Goal: Task Accomplishment & Management: Manage account settings

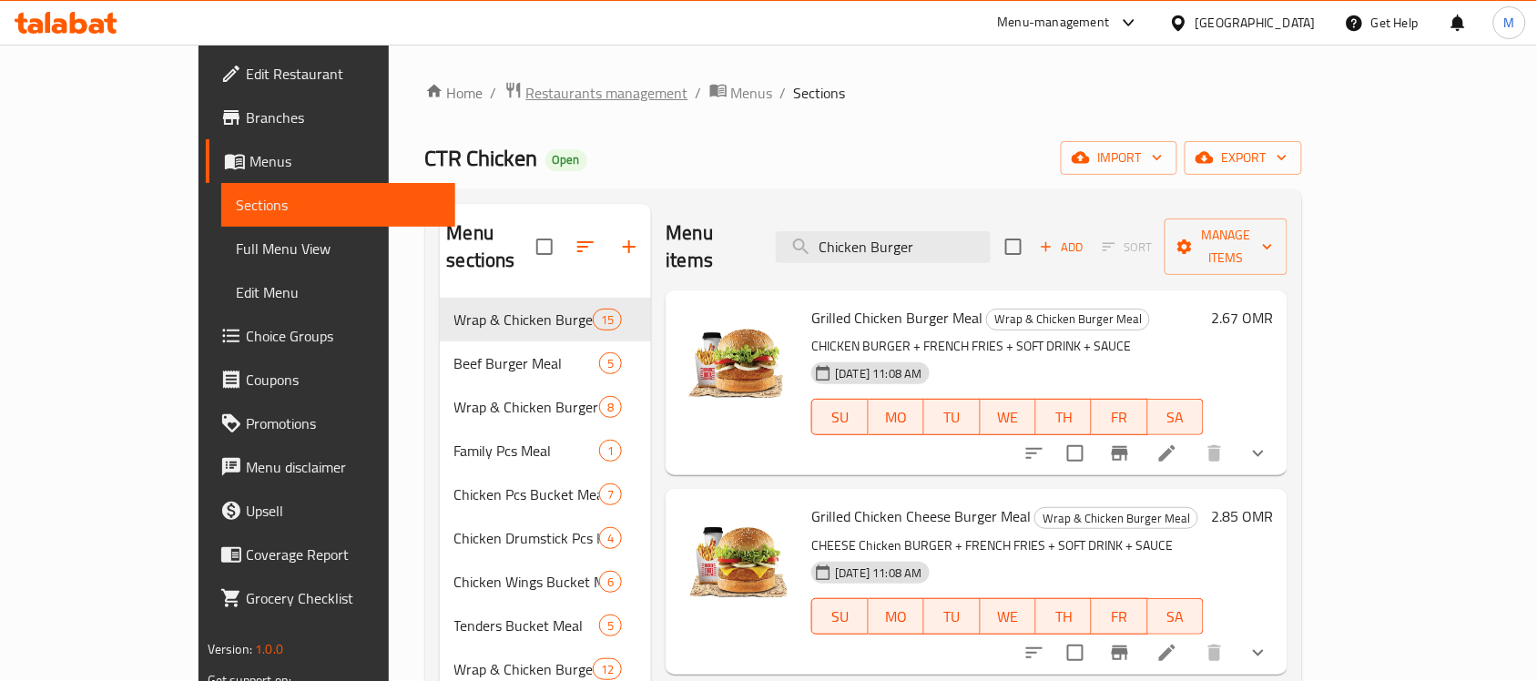
click at [526, 84] on span "Restaurants management" at bounding box center [607, 93] width 162 height 22
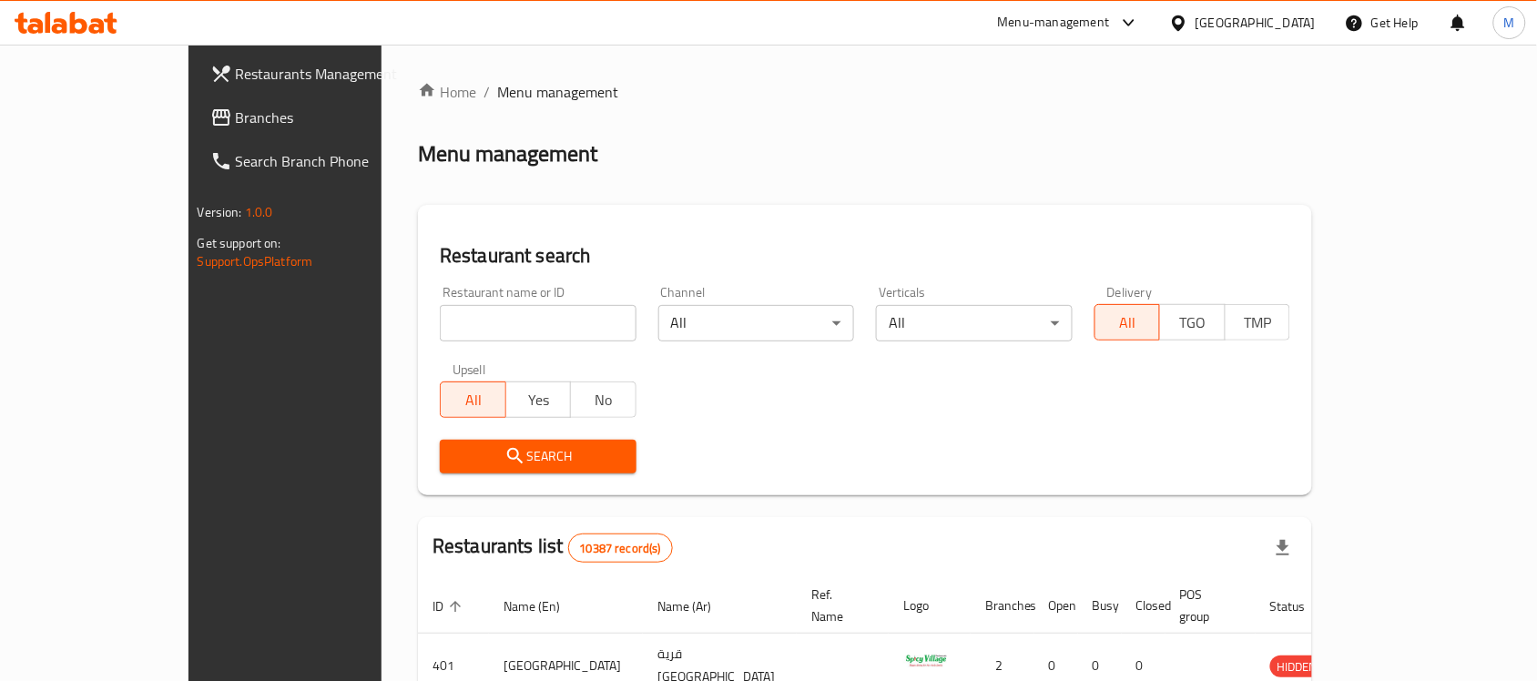
click at [1195, 29] on div at bounding box center [1182, 23] width 26 height 20
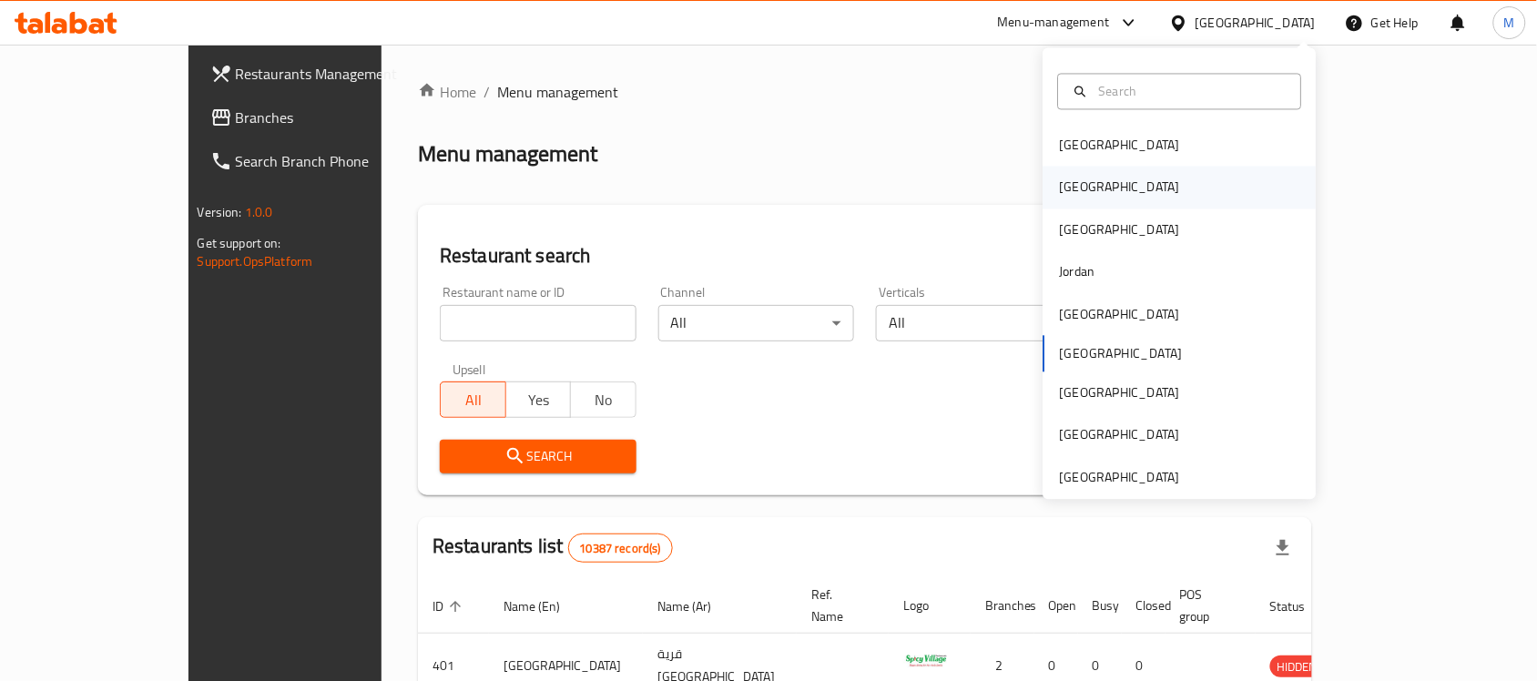
click at [1111, 187] on div "[GEOGRAPHIC_DATA]" at bounding box center [1179, 188] width 273 height 42
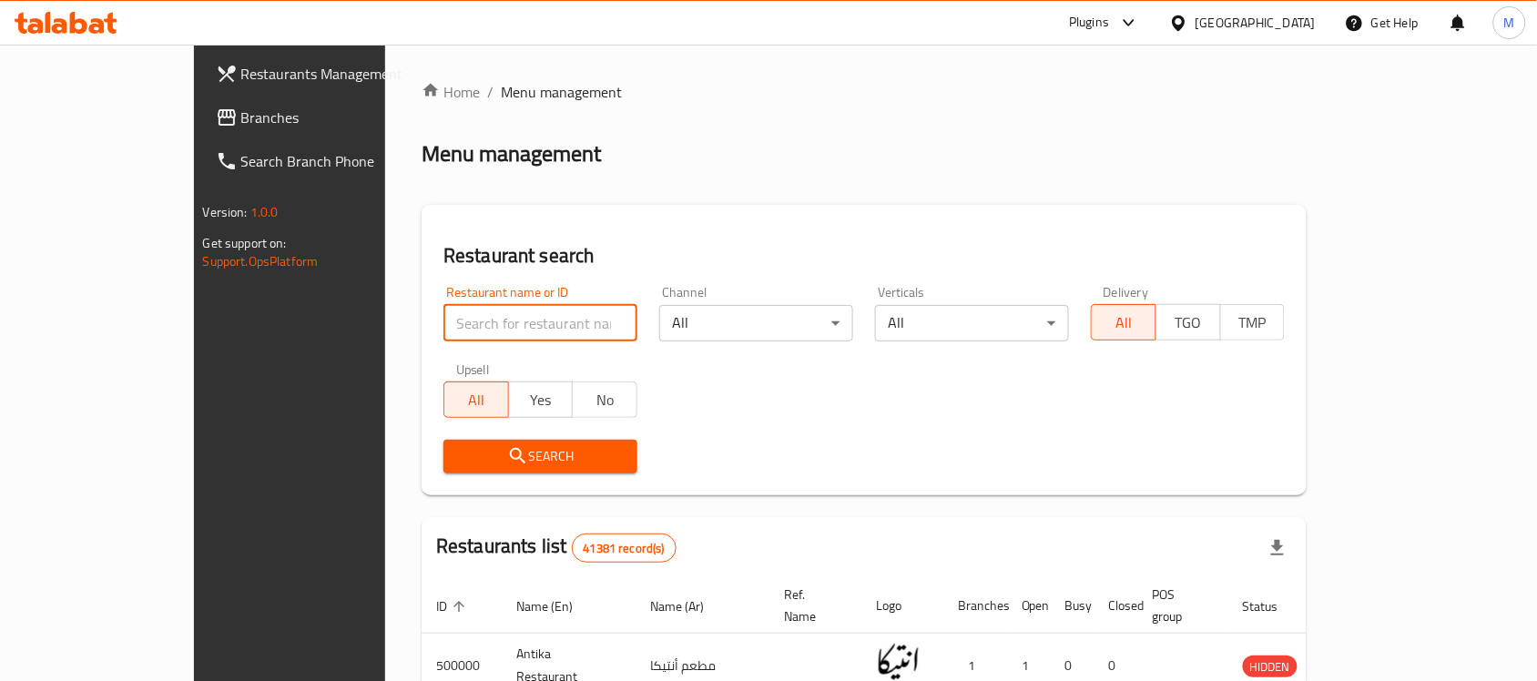
click at [443, 320] on input "search" at bounding box center [540, 323] width 194 height 36
paste input "704482"
type input "704482"
click button "Search" at bounding box center [540, 457] width 194 height 34
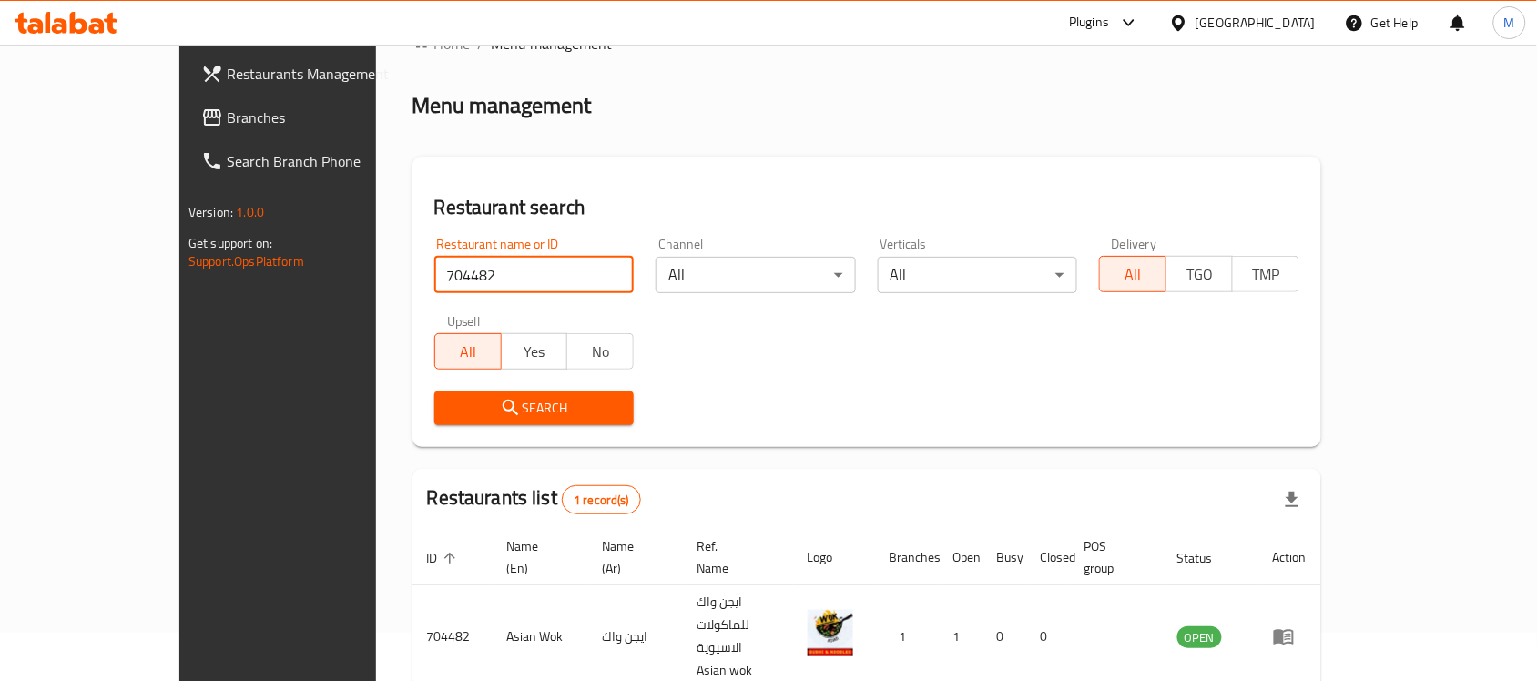
scroll to position [96, 0]
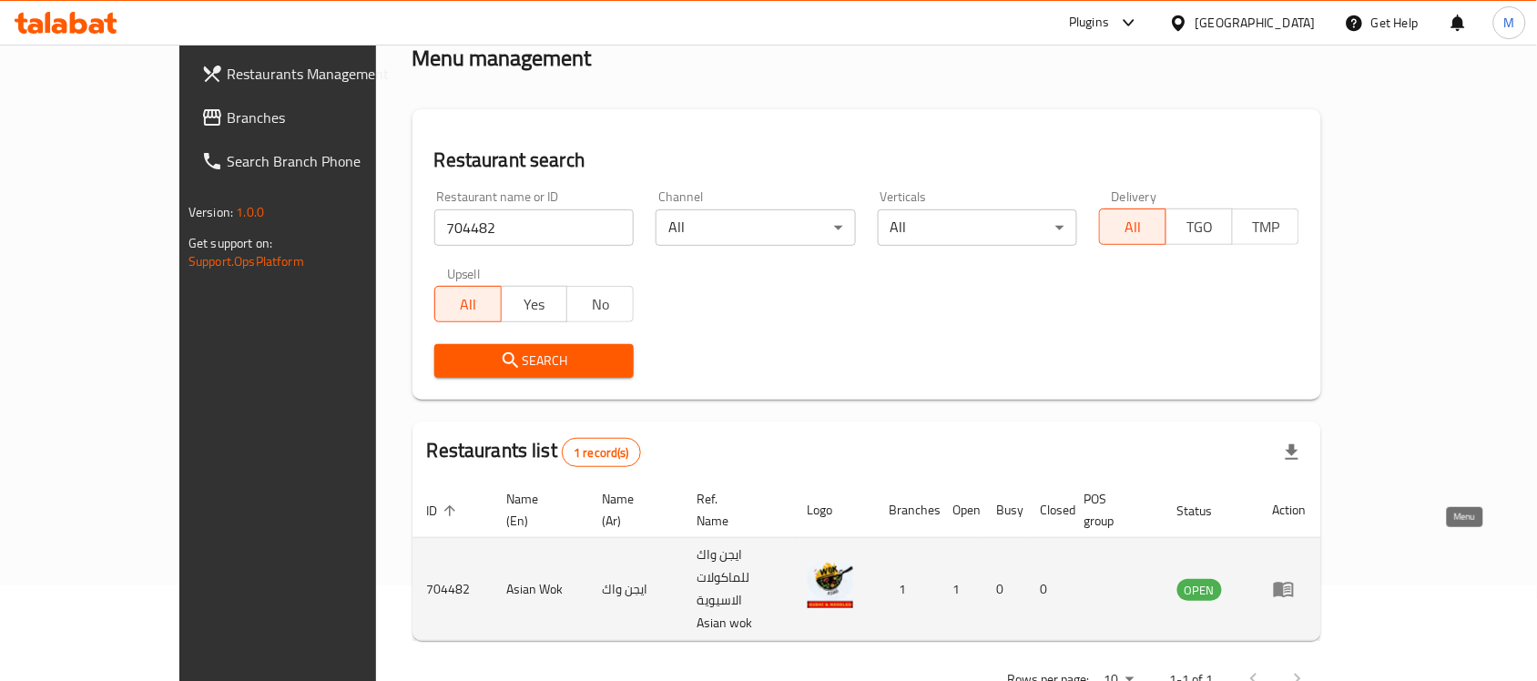
click at [1306, 578] on link "enhanced table" at bounding box center [1290, 589] width 34 height 22
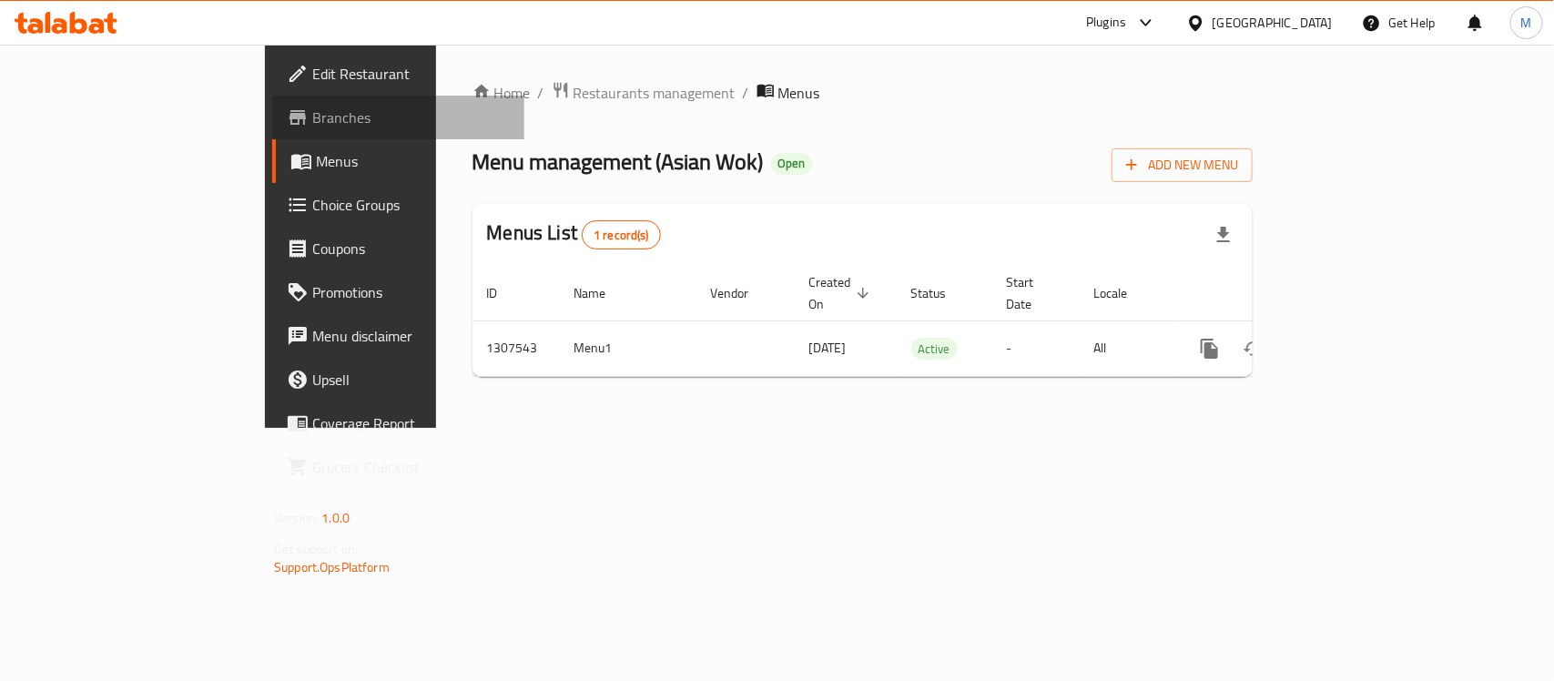
click at [312, 116] on span "Branches" at bounding box center [411, 118] width 198 height 22
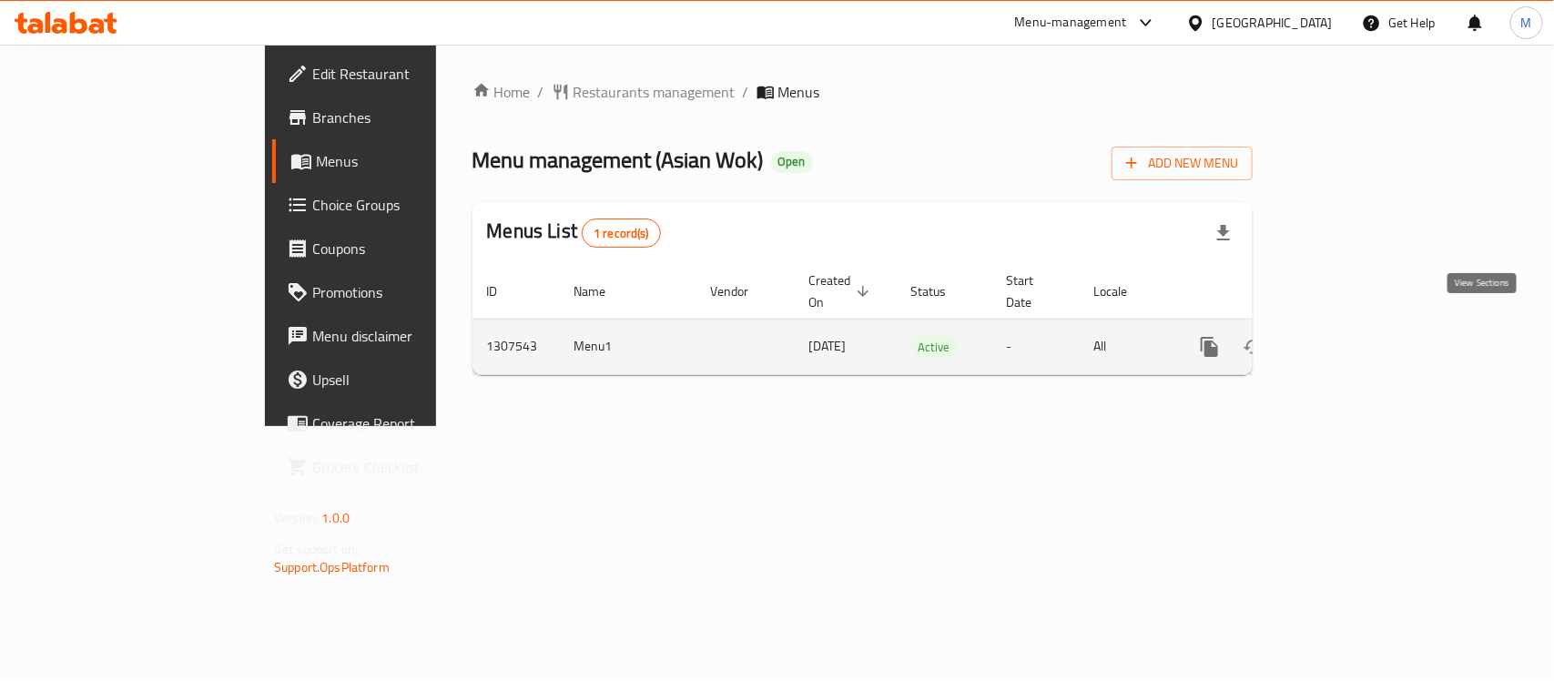
click at [1352, 336] on icon "enhanced table" at bounding box center [1341, 347] width 22 height 22
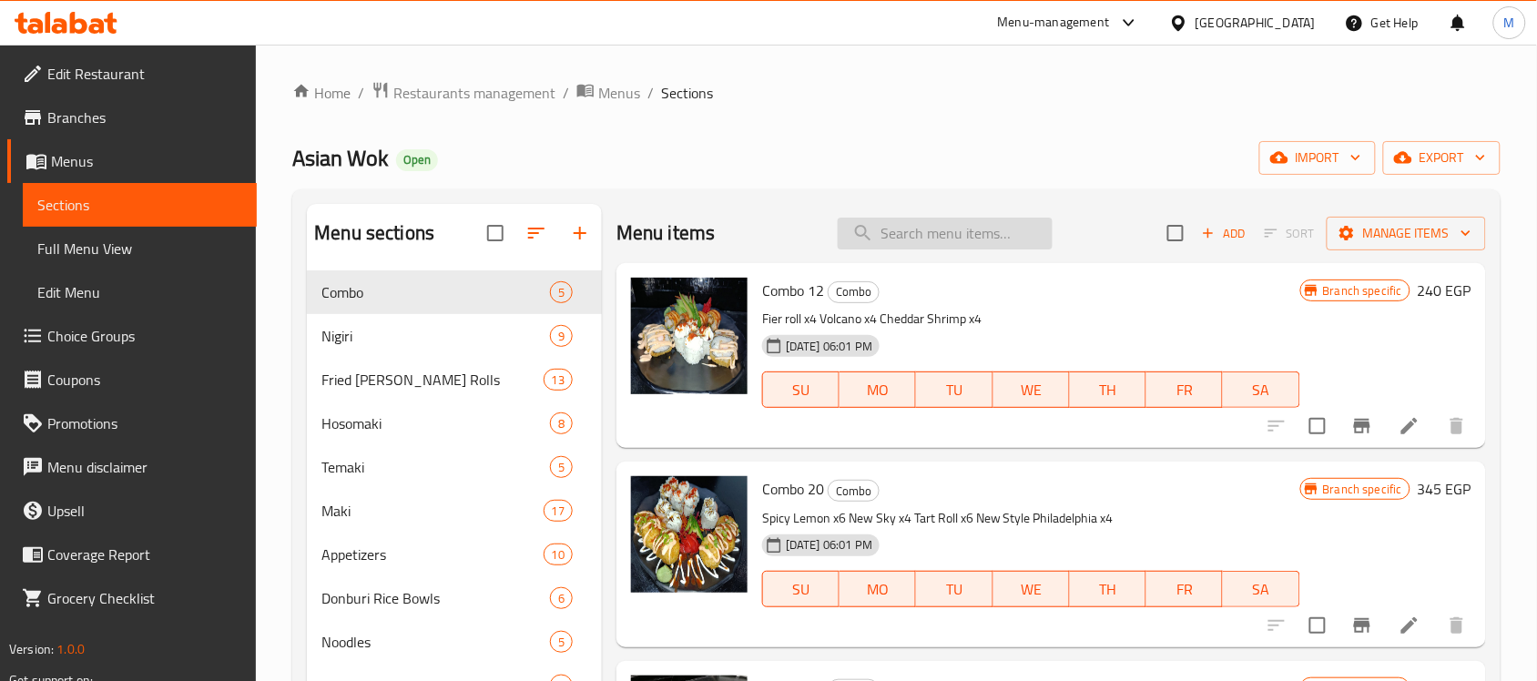
click at [930, 232] on input "search" at bounding box center [944, 234] width 215 height 32
paste input "[PERSON_NAME]"
type input "[PERSON_NAME]"
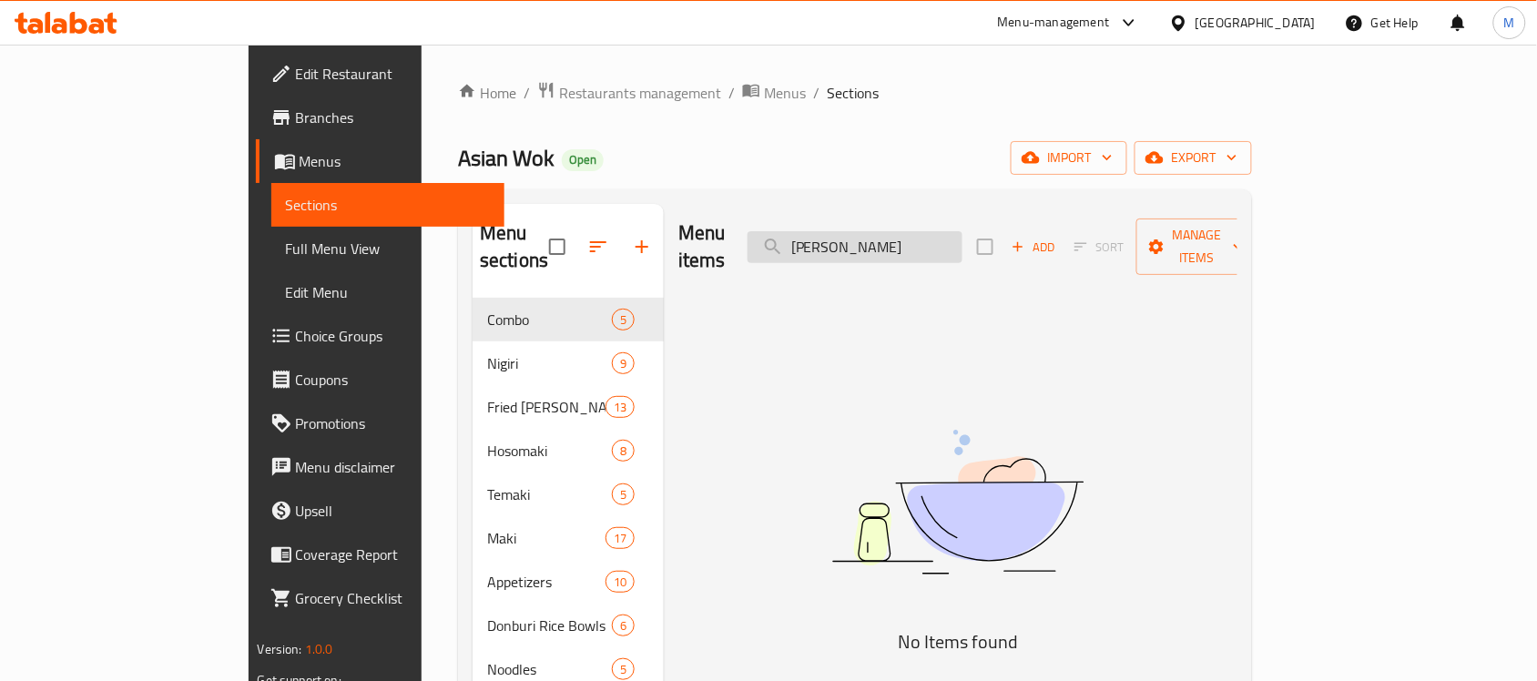
click at [913, 246] on input "[PERSON_NAME]" at bounding box center [854, 247] width 215 height 32
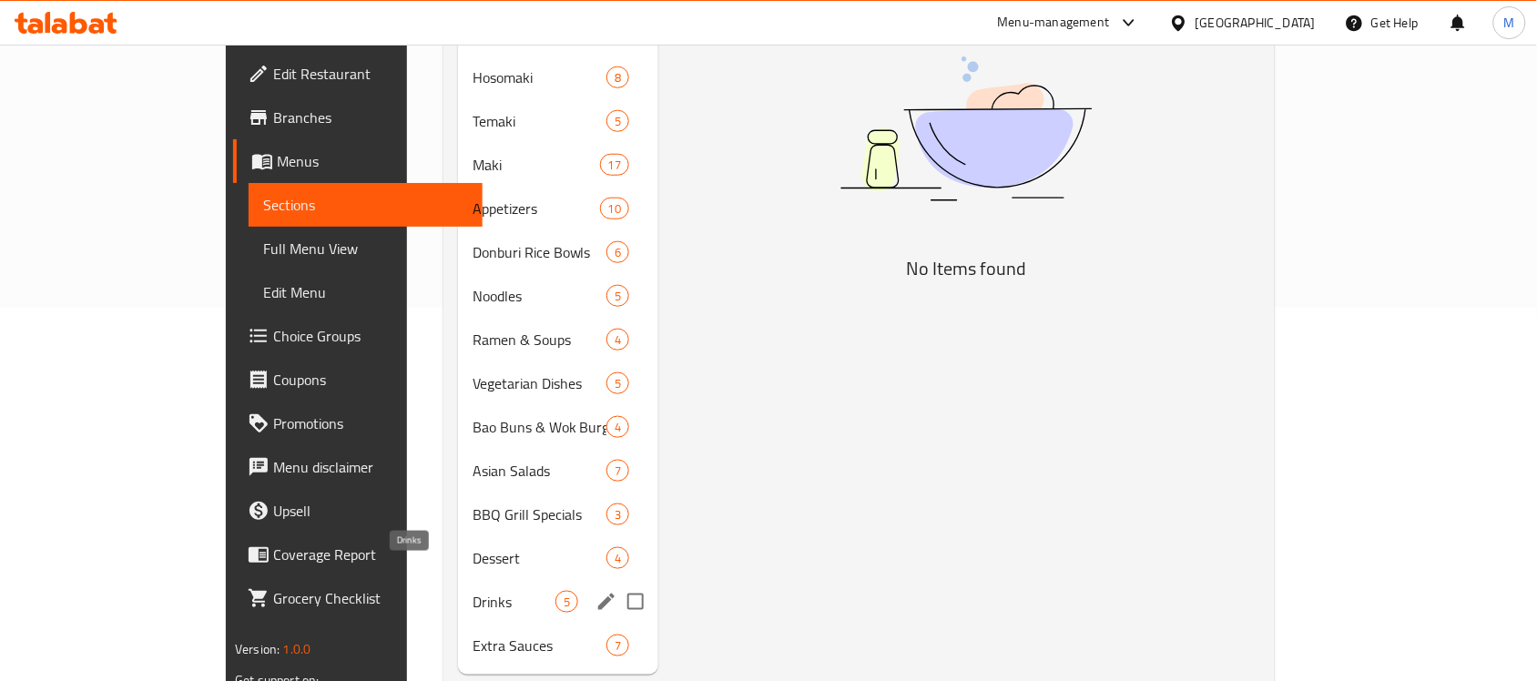
scroll to position [47, 0]
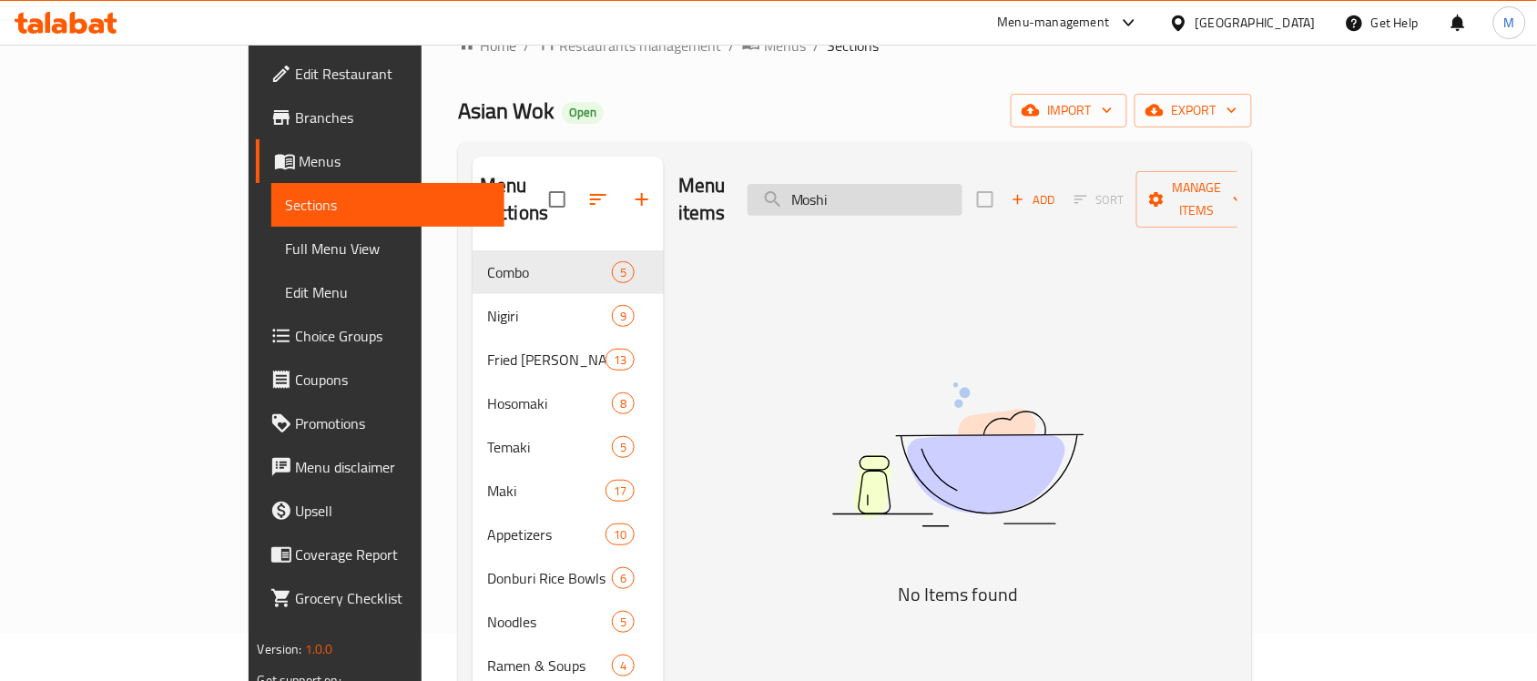
click at [904, 188] on input "Moshi" at bounding box center [854, 200] width 215 height 32
click at [947, 189] on input "Mochi" at bounding box center [854, 200] width 215 height 32
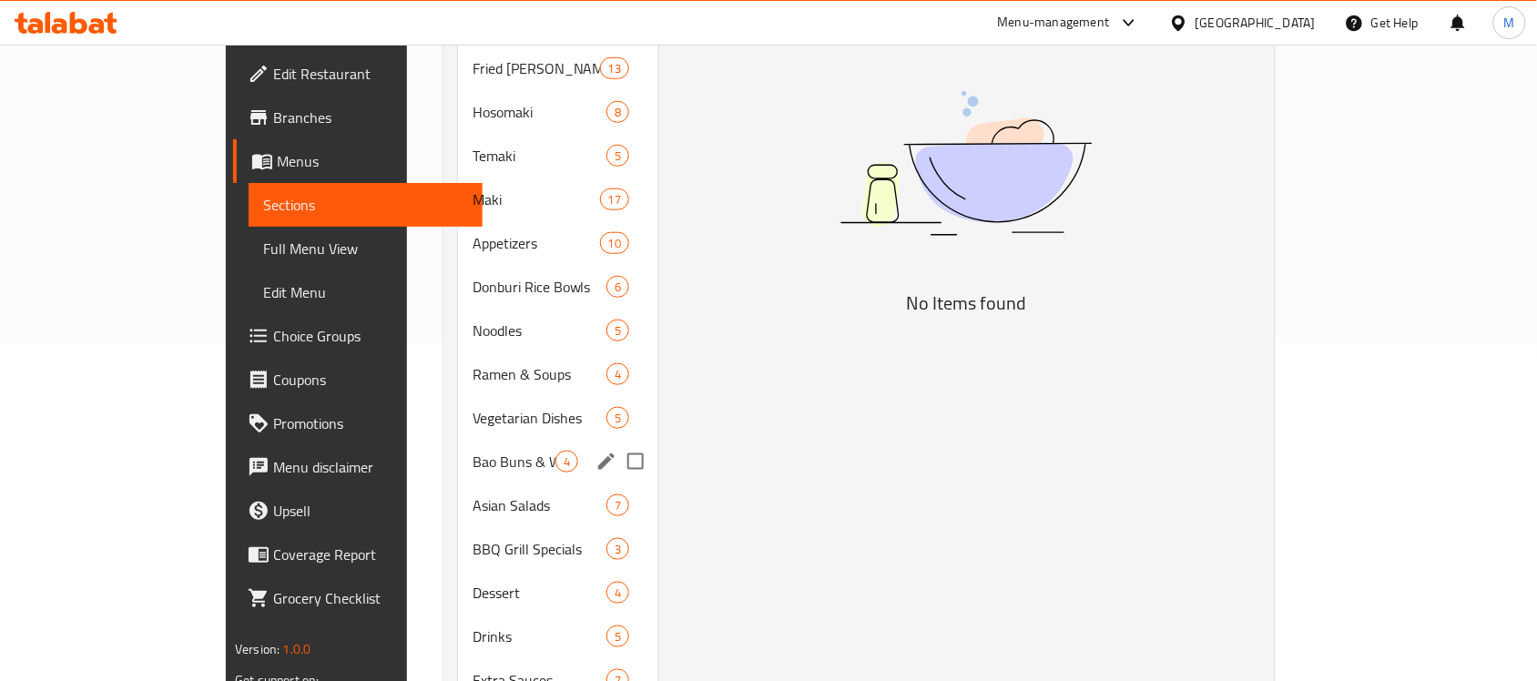
scroll to position [389, 0]
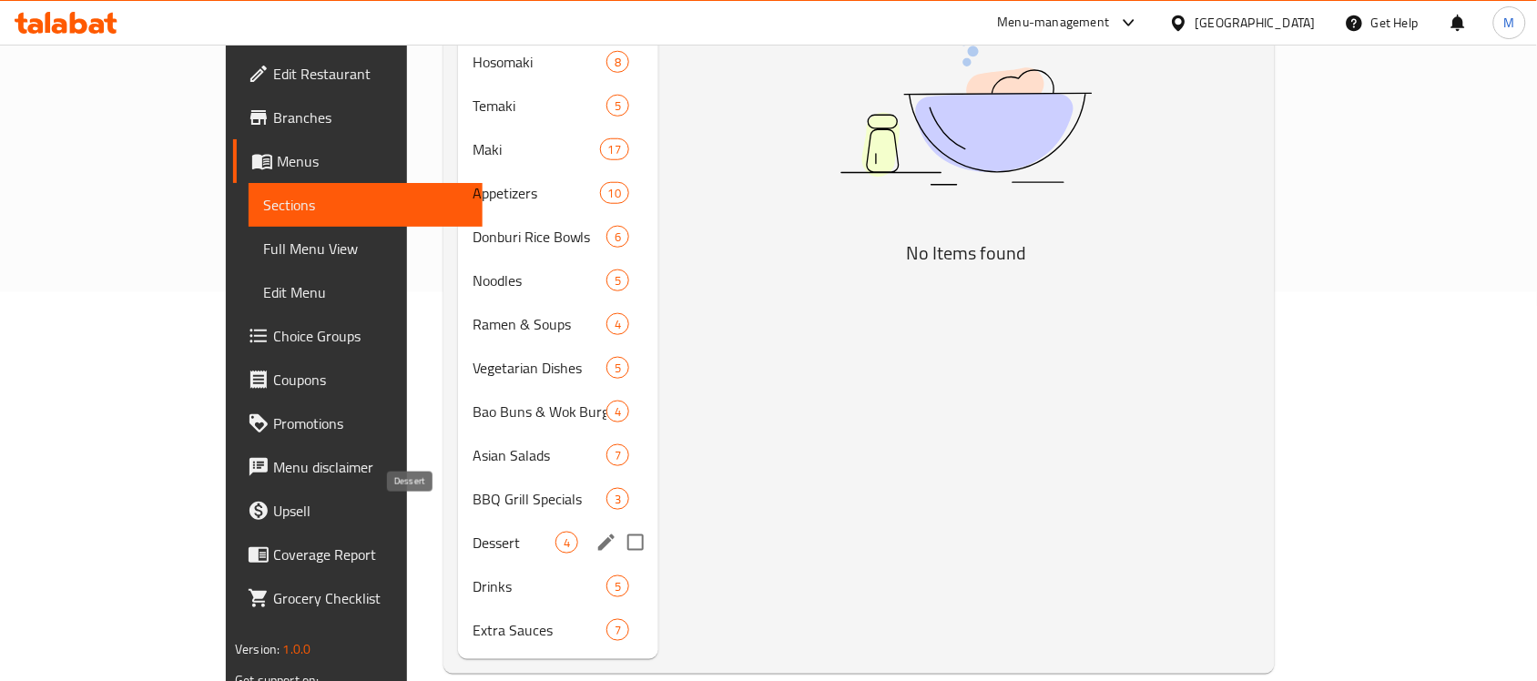
click at [472, 532] on span "Dessert" at bounding box center [513, 543] width 83 height 22
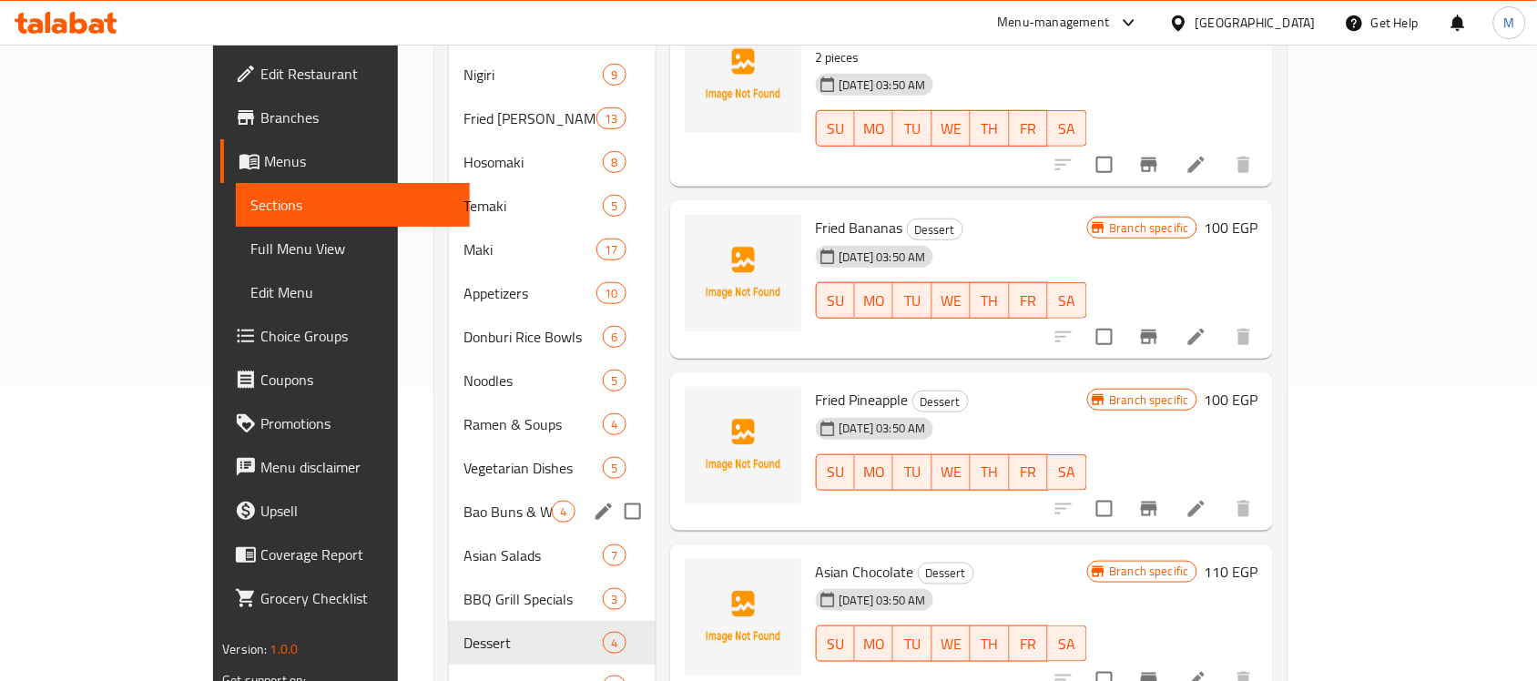
scroll to position [161, 0]
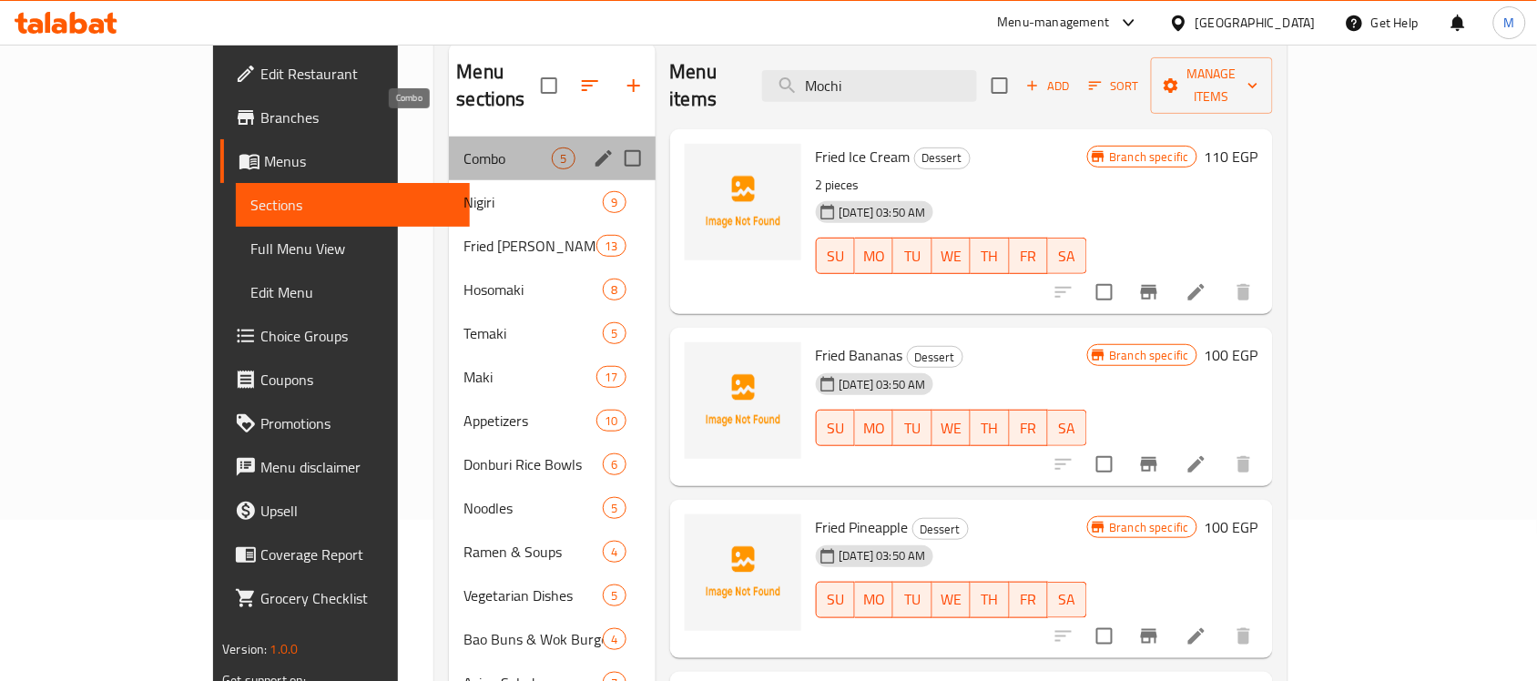
click at [463, 147] on span "Combo" at bounding box center [507, 158] width 88 height 22
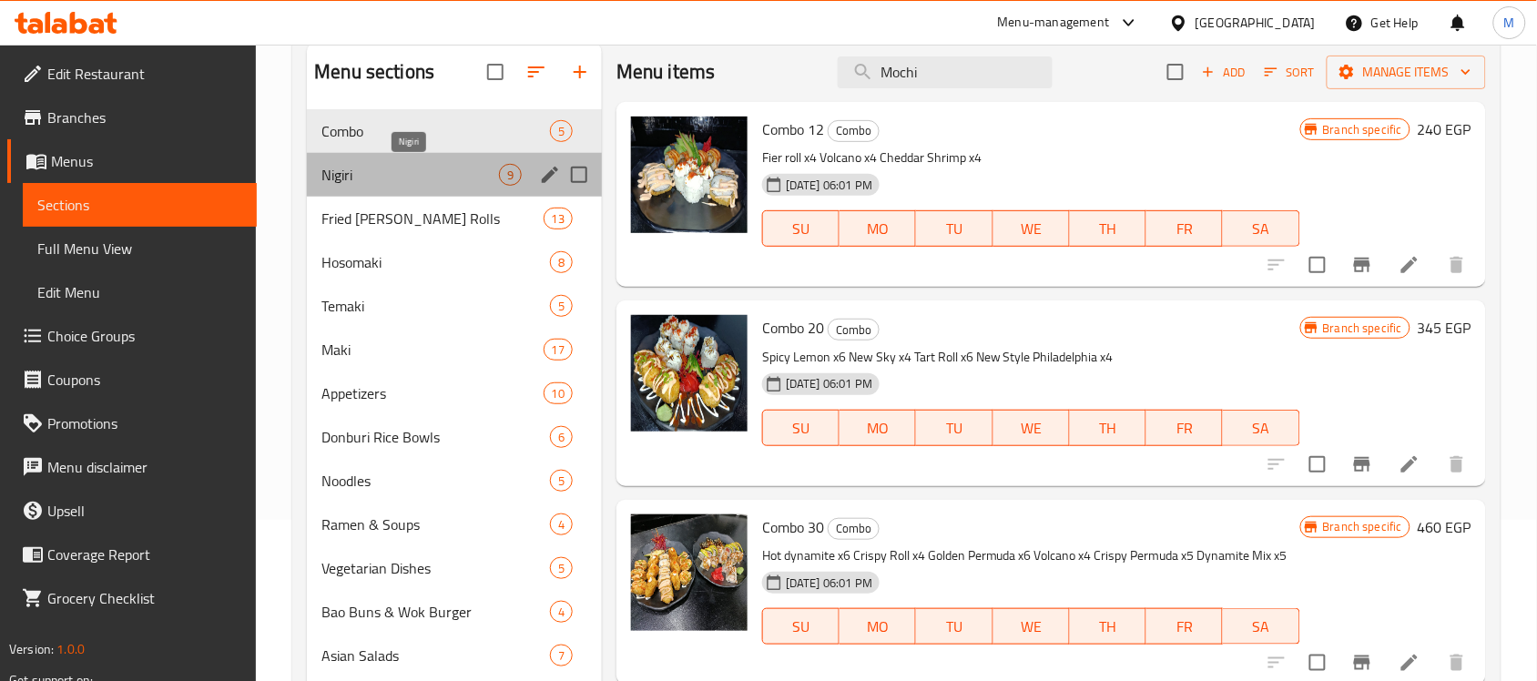
click at [373, 178] on span "Nigiri" at bounding box center [410, 175] width 178 height 22
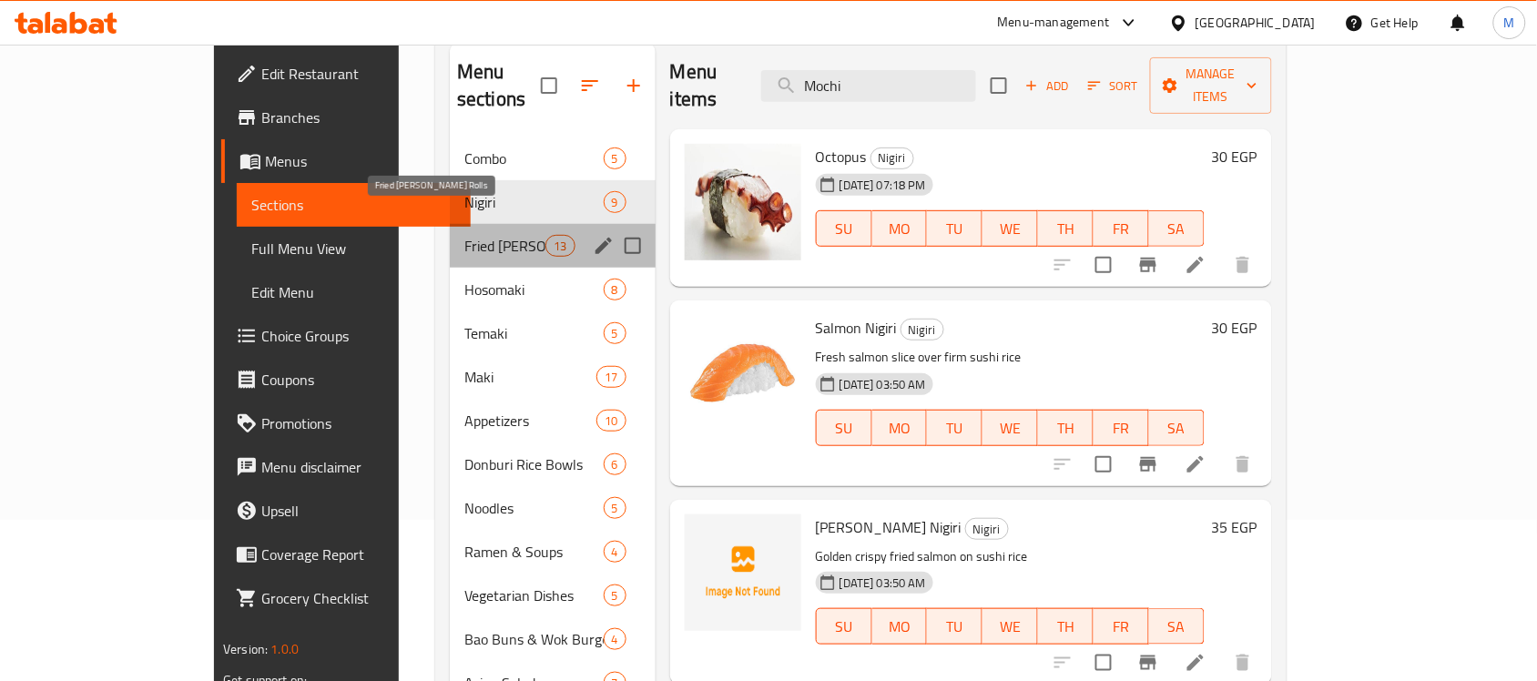
click at [464, 235] on span "Fried [PERSON_NAME] Rolls" at bounding box center [504, 246] width 81 height 22
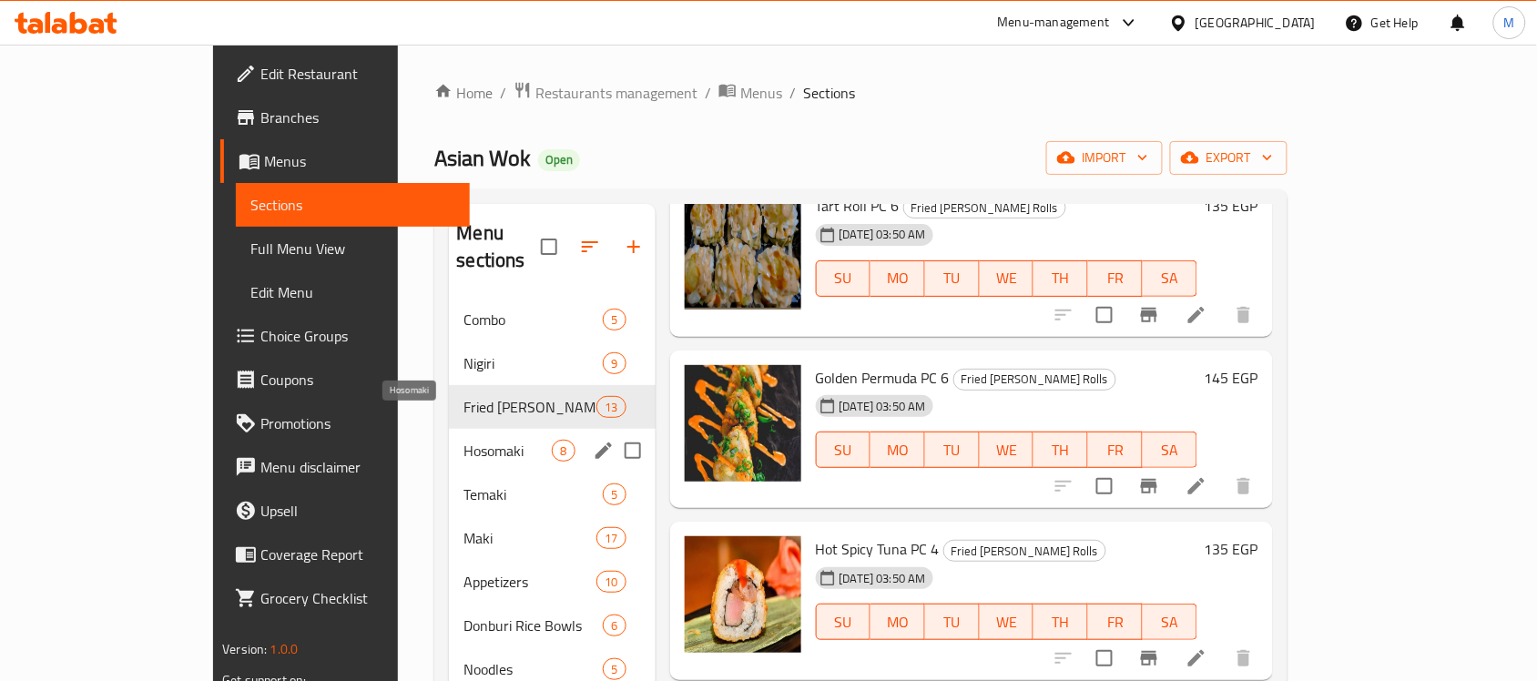
click at [463, 440] on span "Hosomaki" at bounding box center [507, 451] width 88 height 22
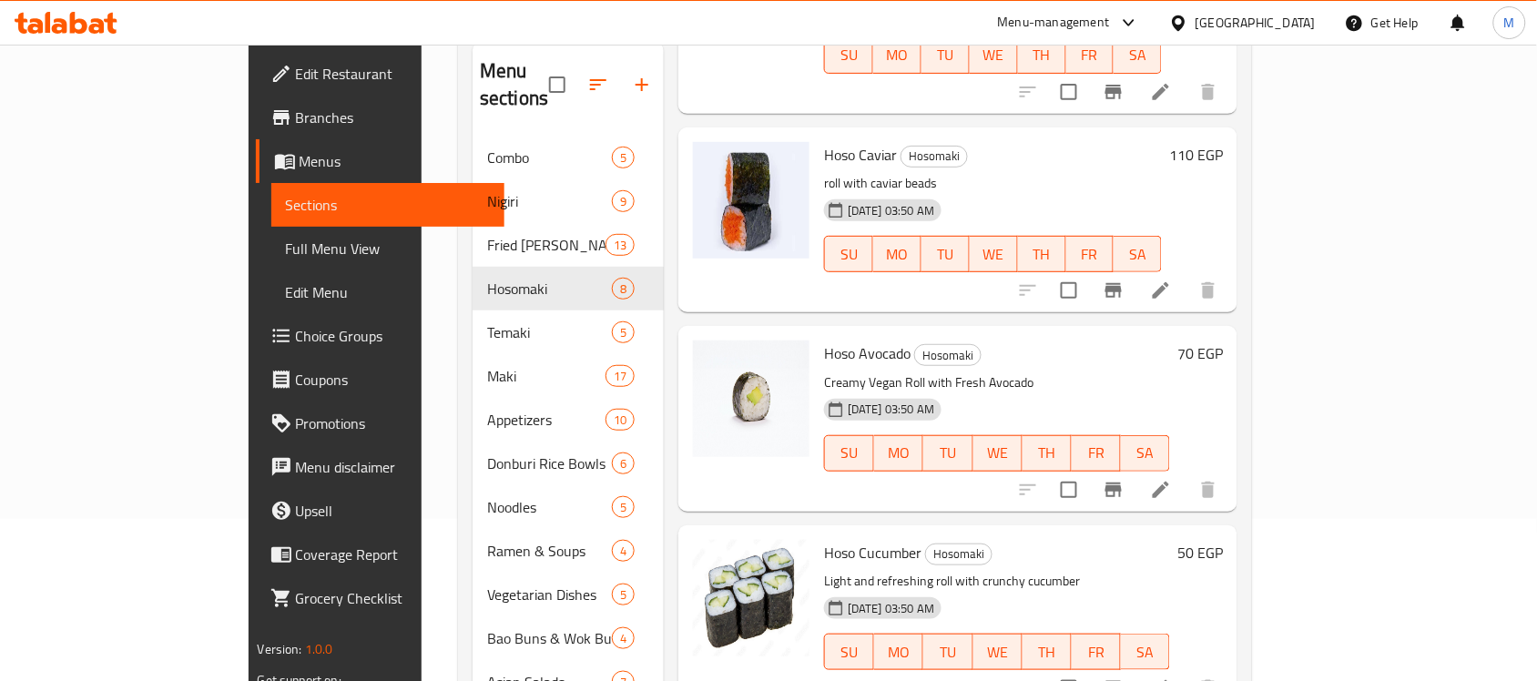
scroll to position [161, 0]
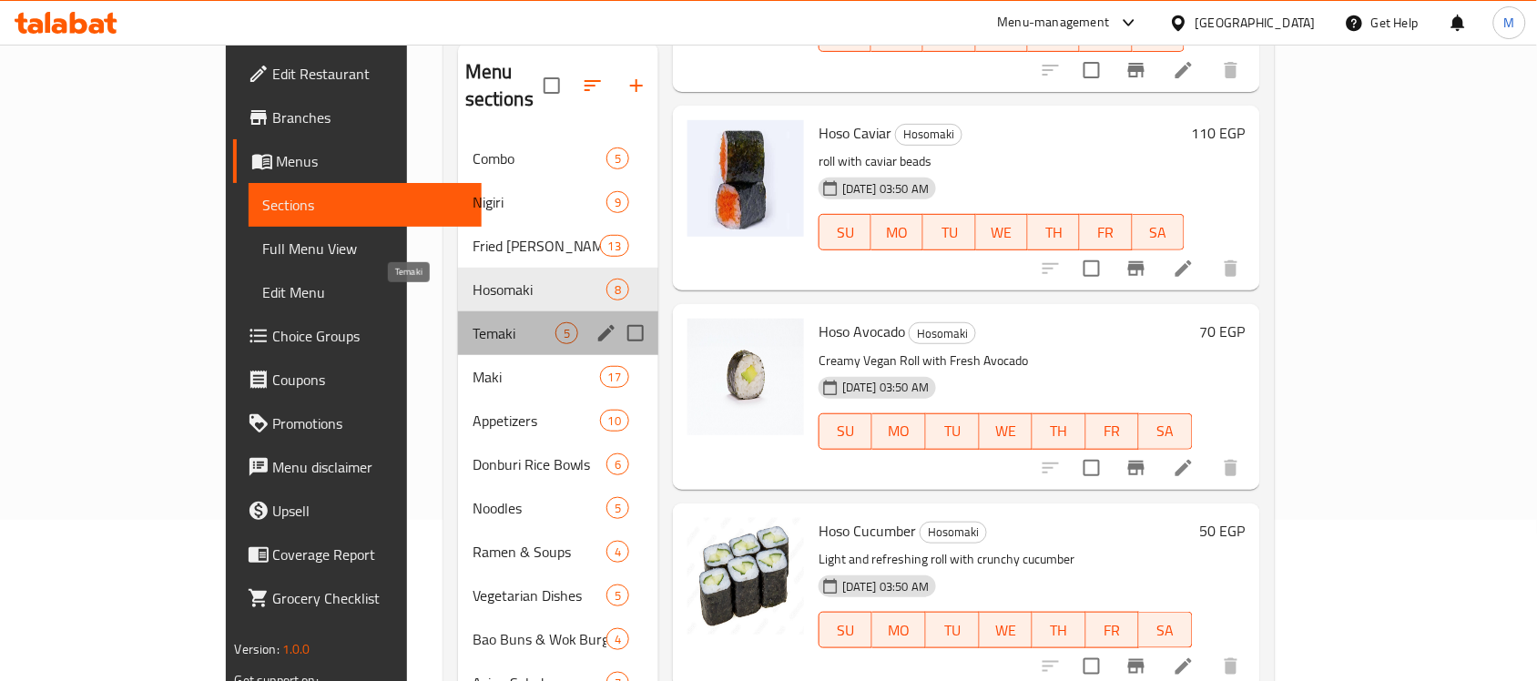
click at [472, 322] on span "Temaki" at bounding box center [513, 333] width 83 height 22
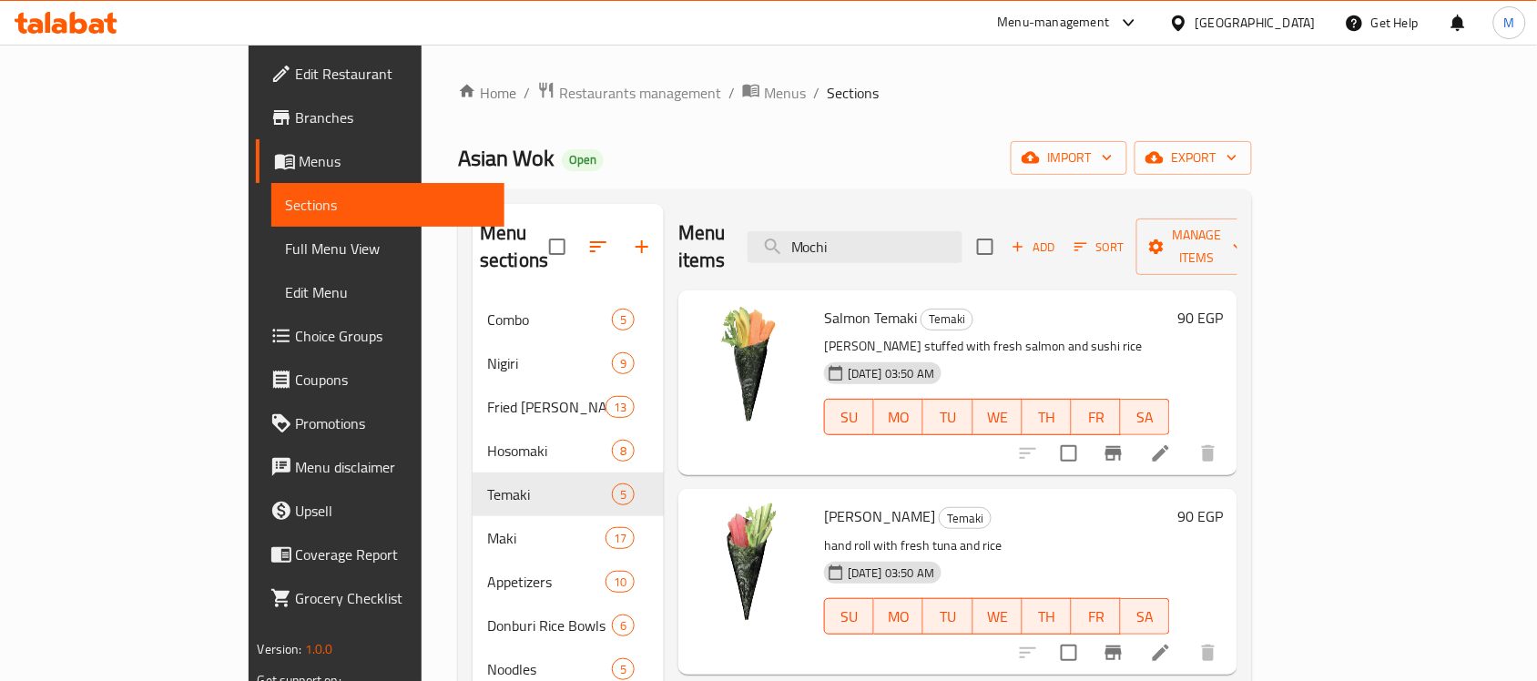
scroll to position [223, 0]
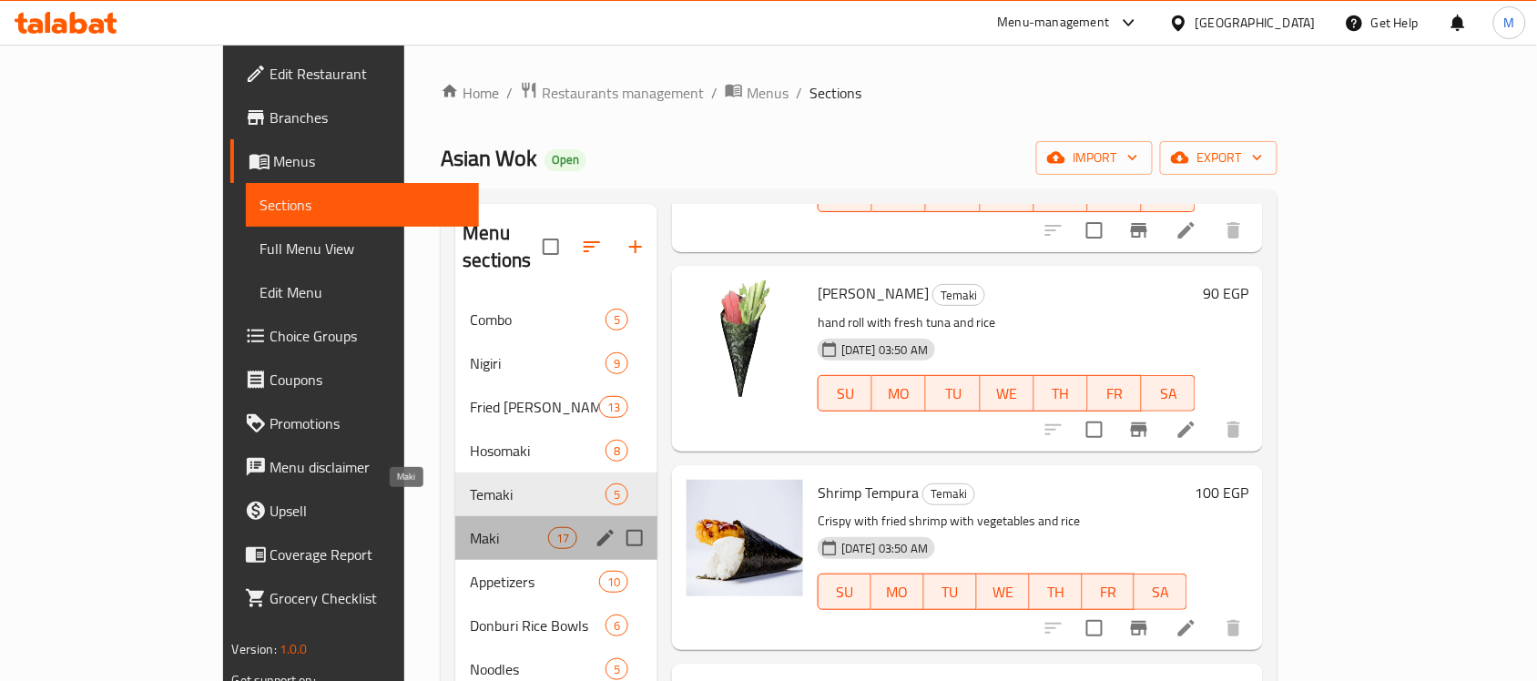
click at [470, 527] on span "Maki" at bounding box center [508, 538] width 77 height 22
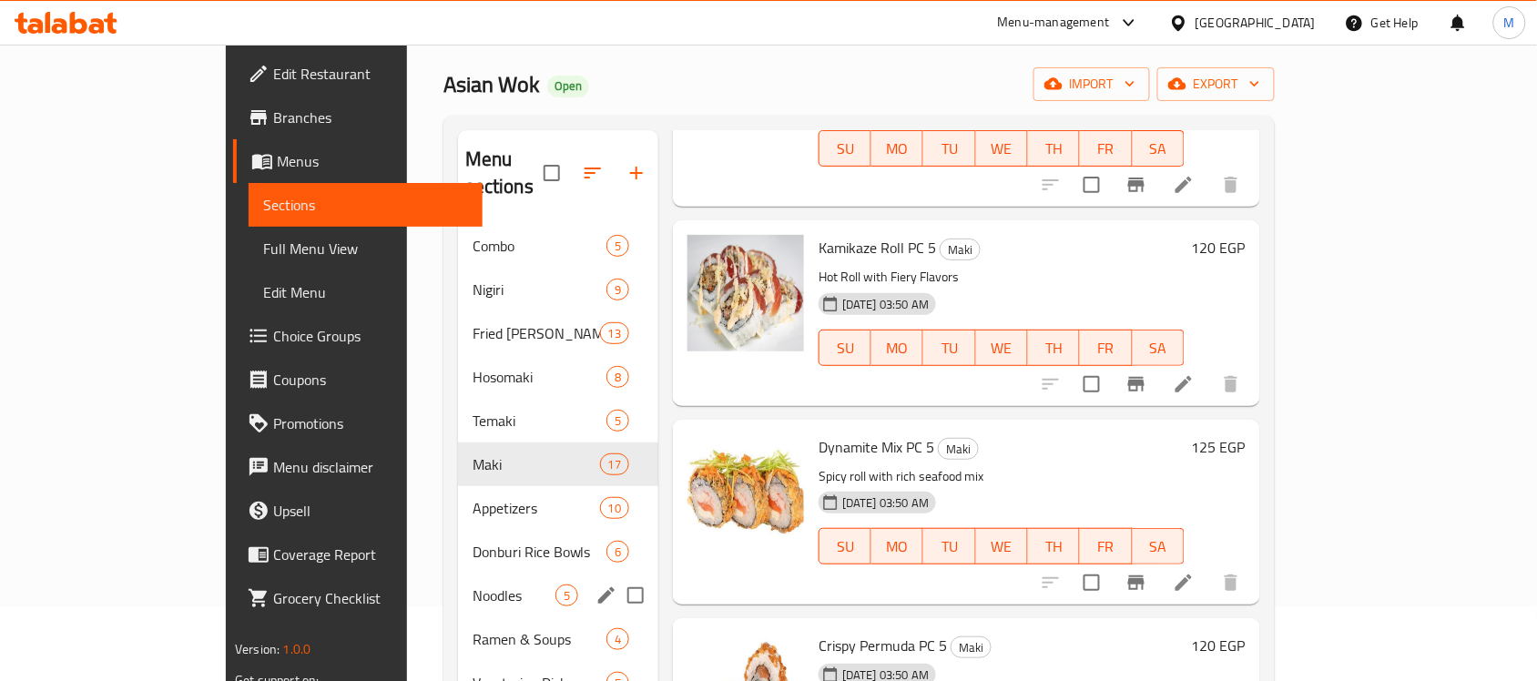
scroll to position [114, 0]
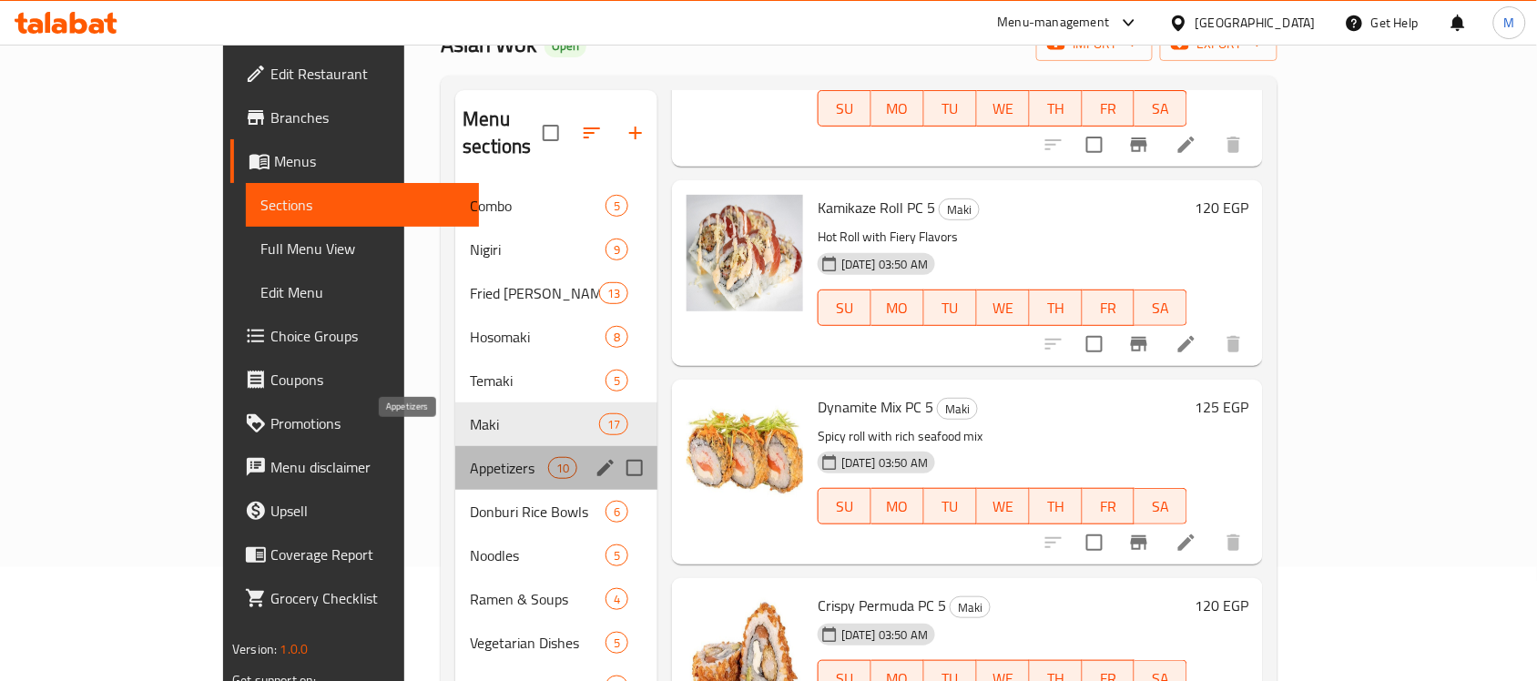
click at [470, 457] on span "Appetizers" at bounding box center [508, 468] width 77 height 22
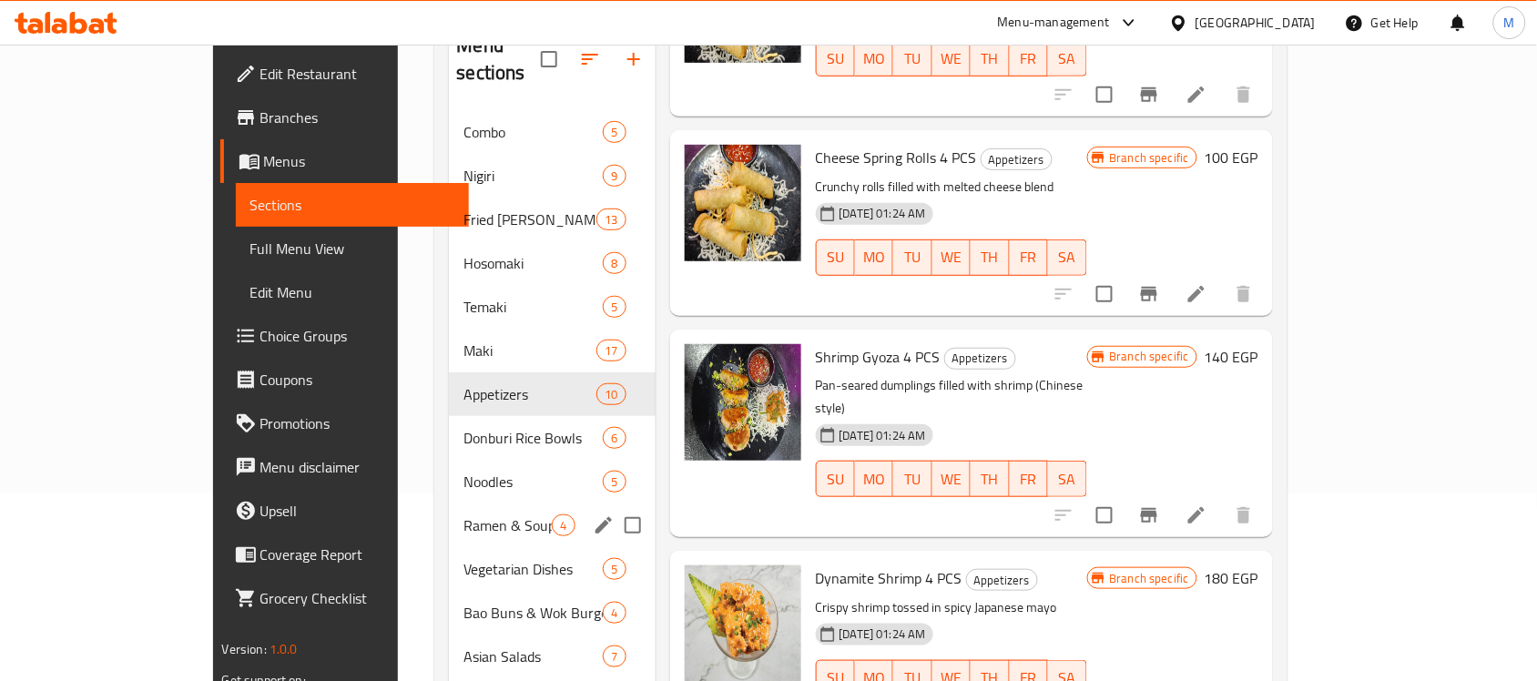
scroll to position [228, 0]
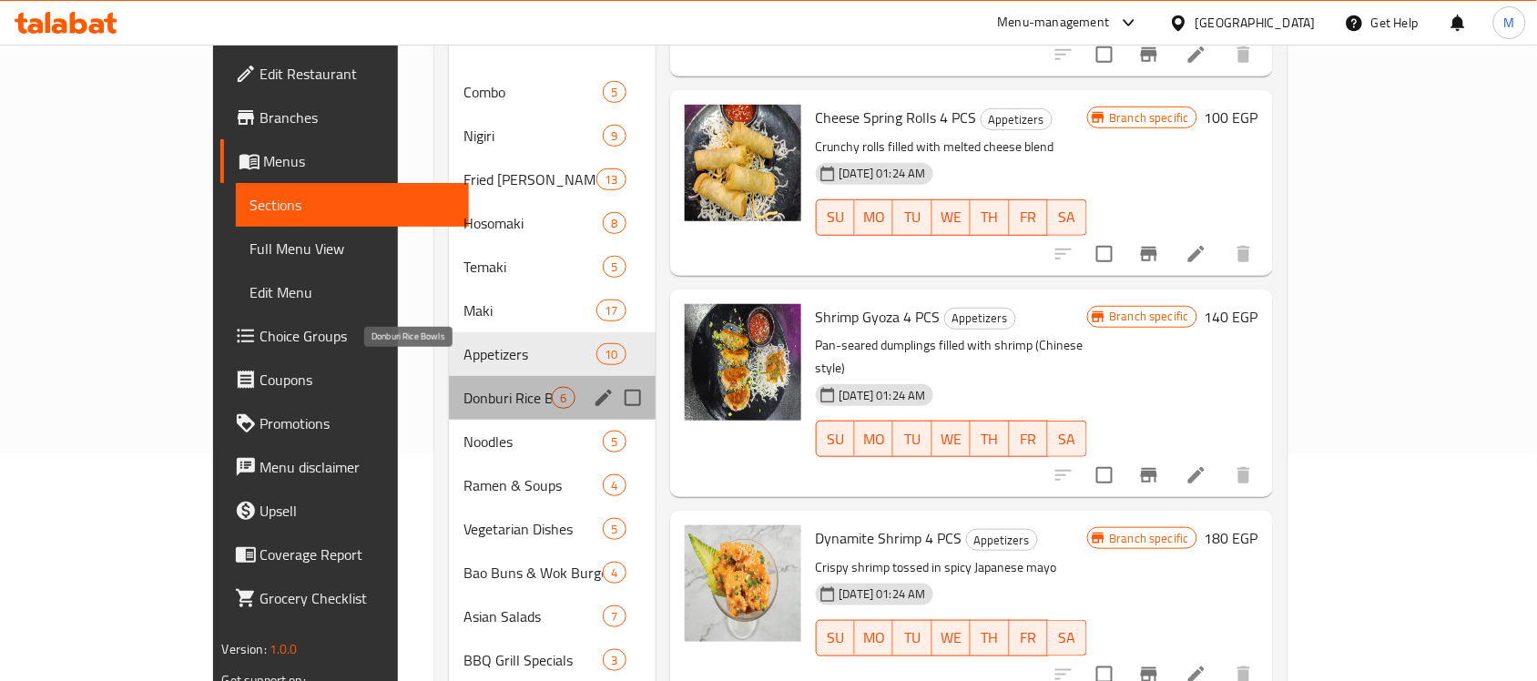
click at [463, 387] on span "Donburi Rice Bowls" at bounding box center [507, 398] width 88 height 22
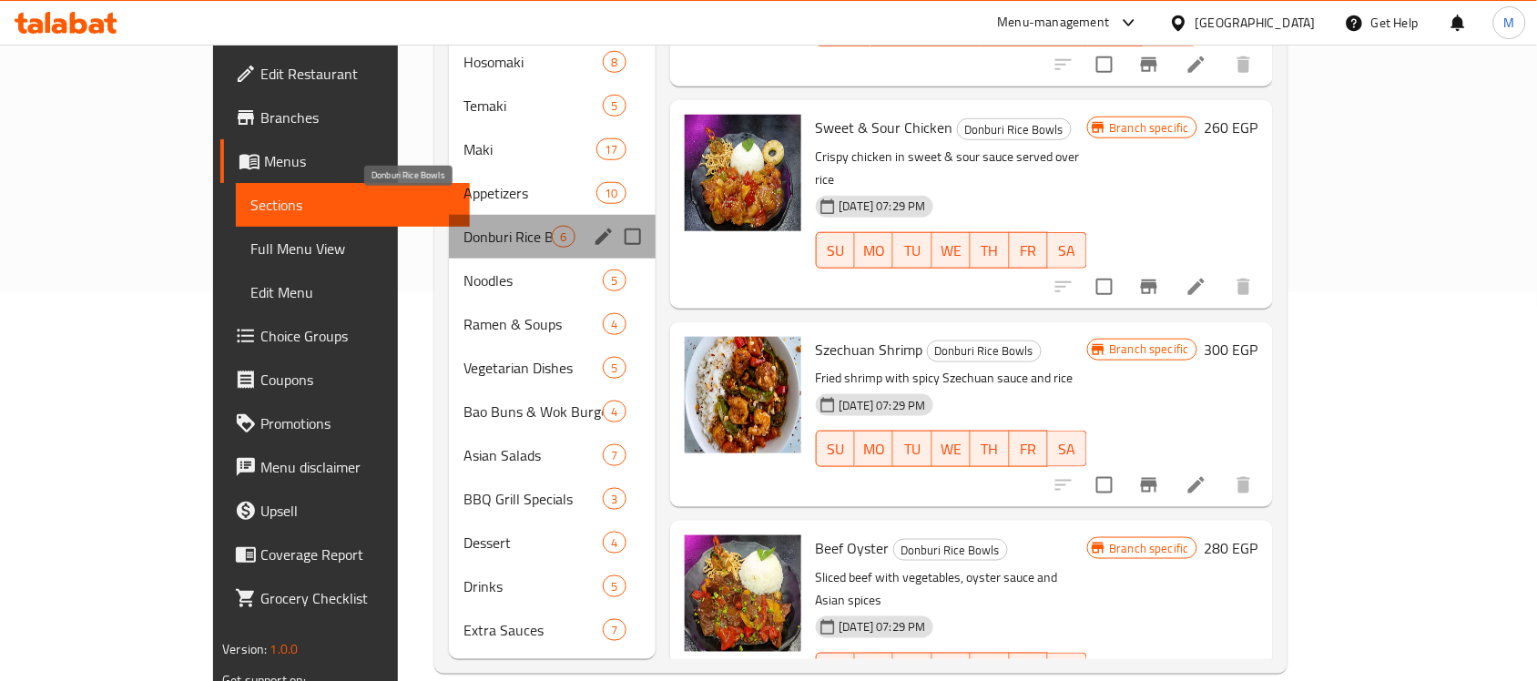
click at [463, 226] on span "Donburi Rice Bowls" at bounding box center [507, 237] width 88 height 22
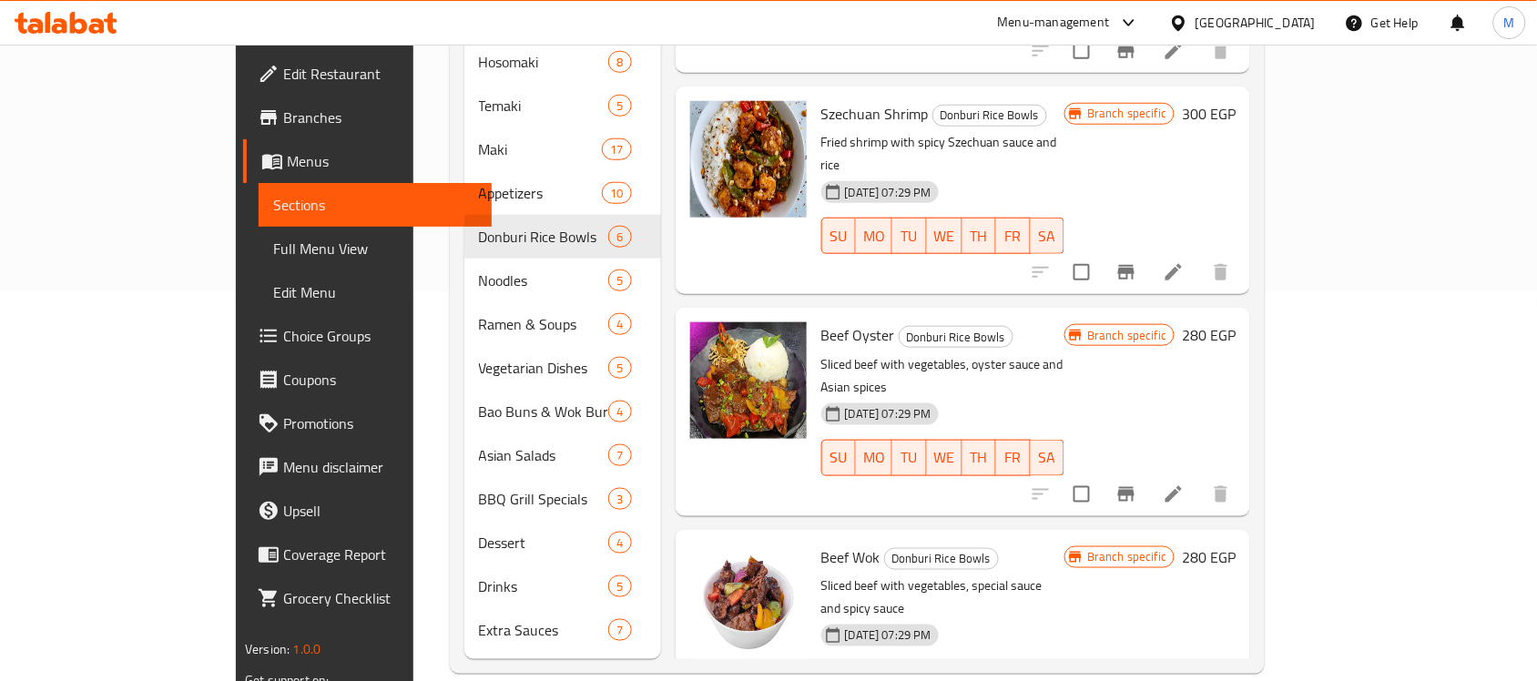
scroll to position [421, 0]
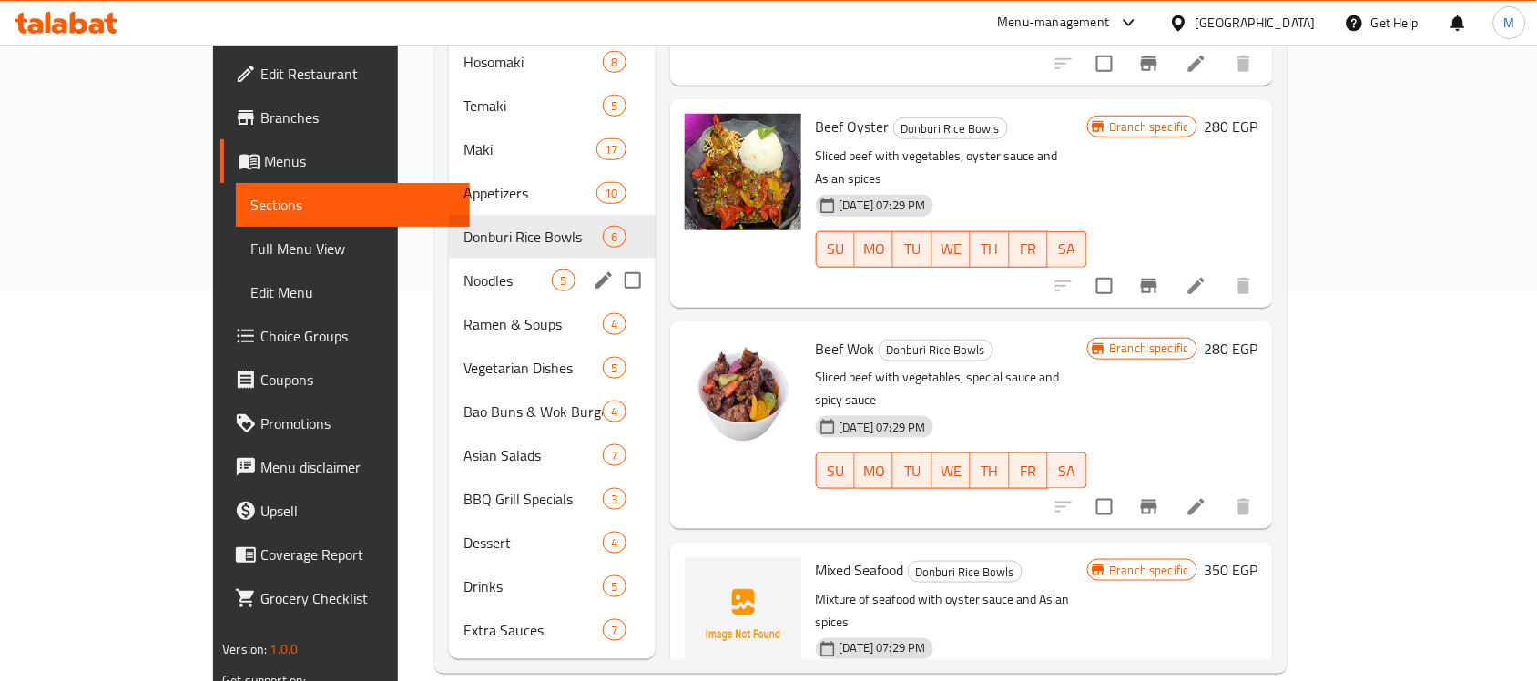
click at [449, 265] on div "Noodles 5" at bounding box center [552, 281] width 206 height 44
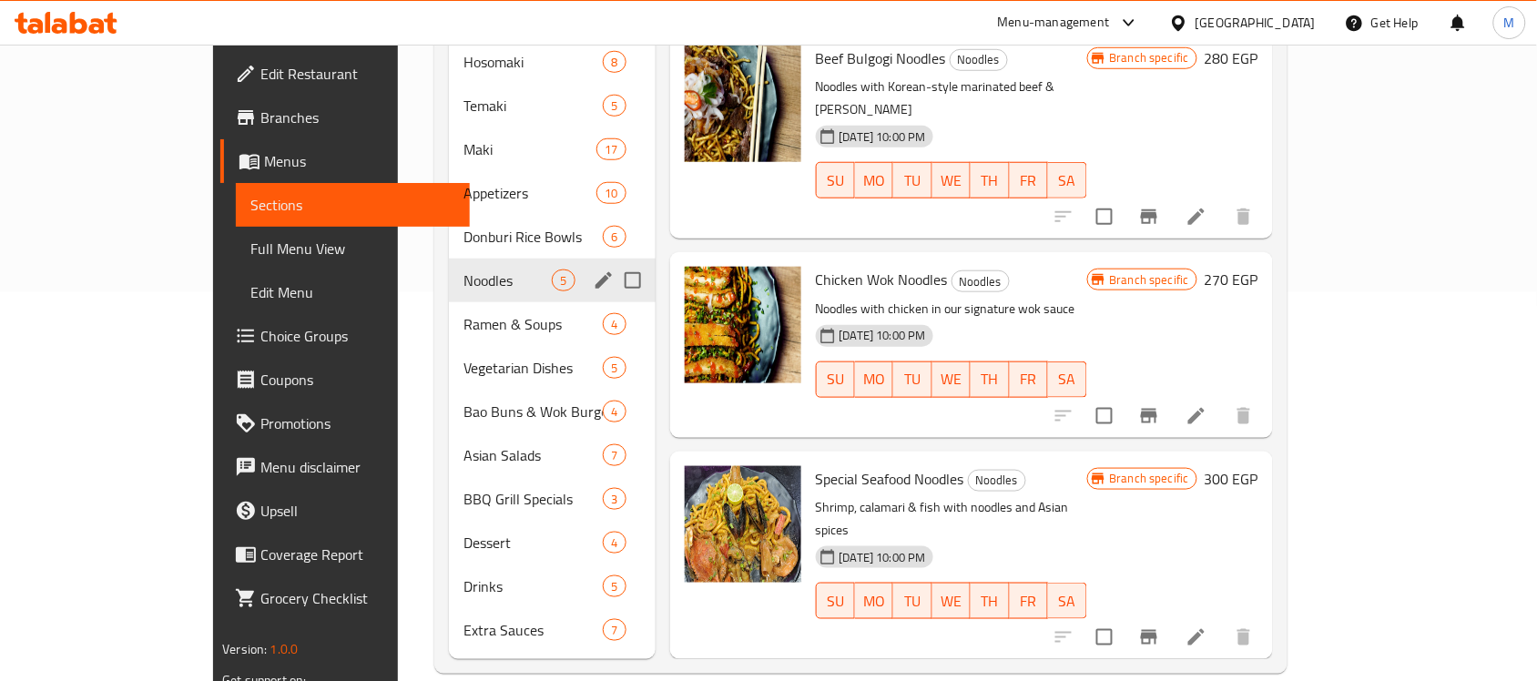
scroll to position [223, 0]
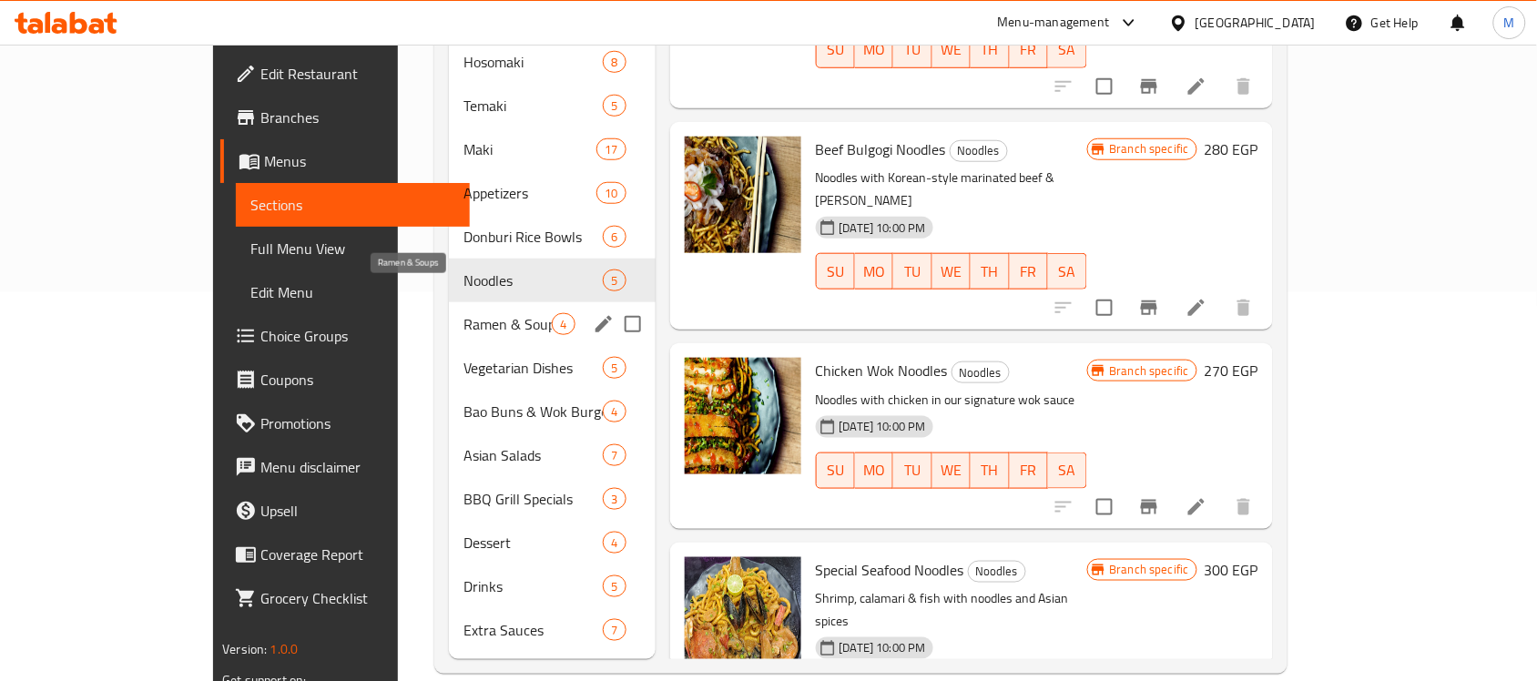
click at [463, 313] on span "Ramen & Soups" at bounding box center [507, 324] width 88 height 22
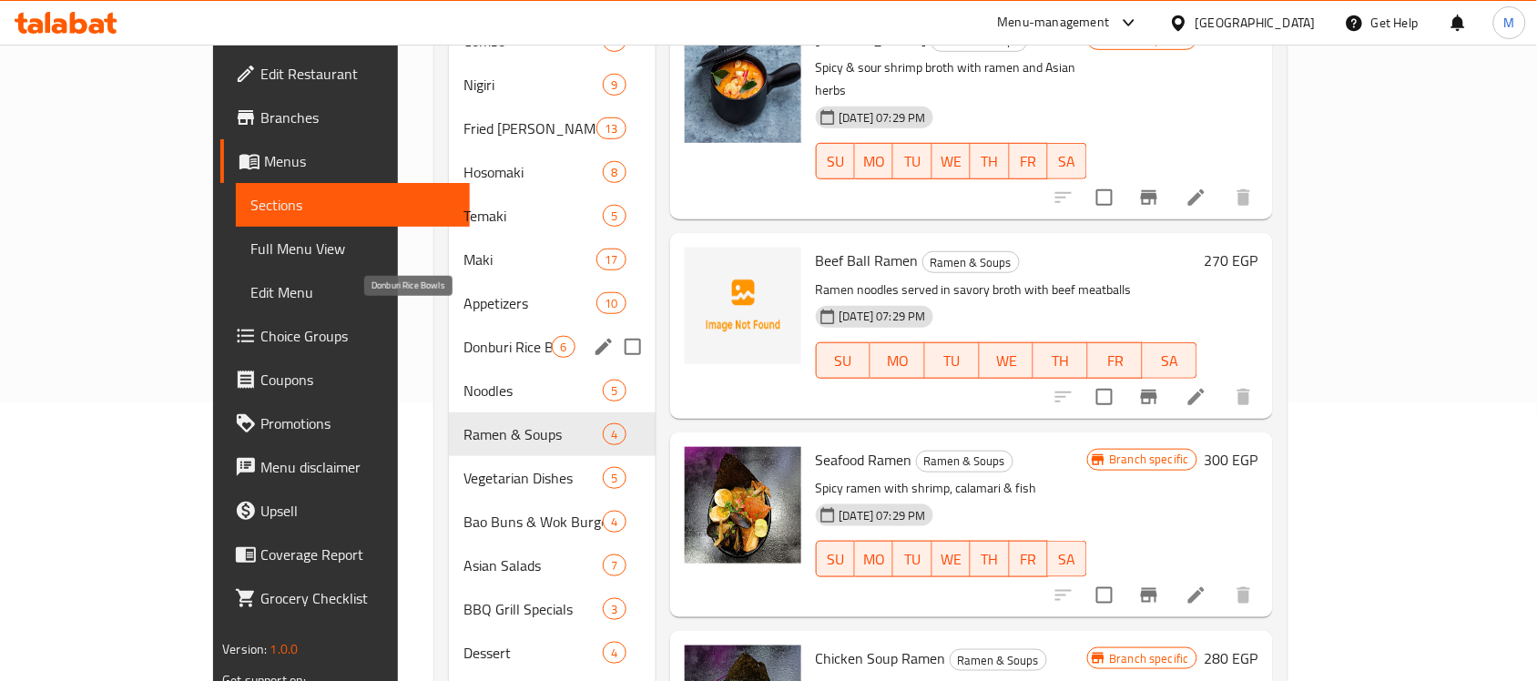
scroll to position [389, 0]
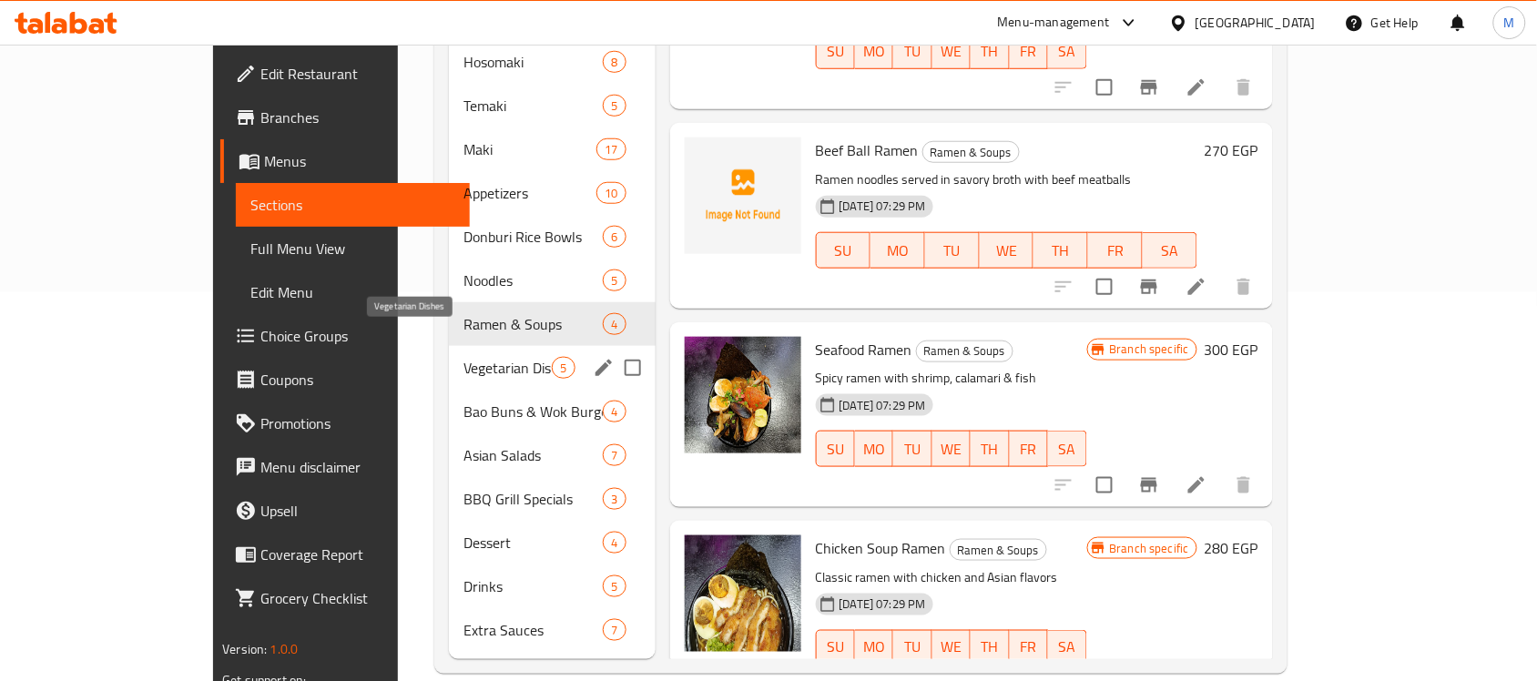
click at [463, 357] on span "Vegetarian Dishes" at bounding box center [507, 368] width 88 height 22
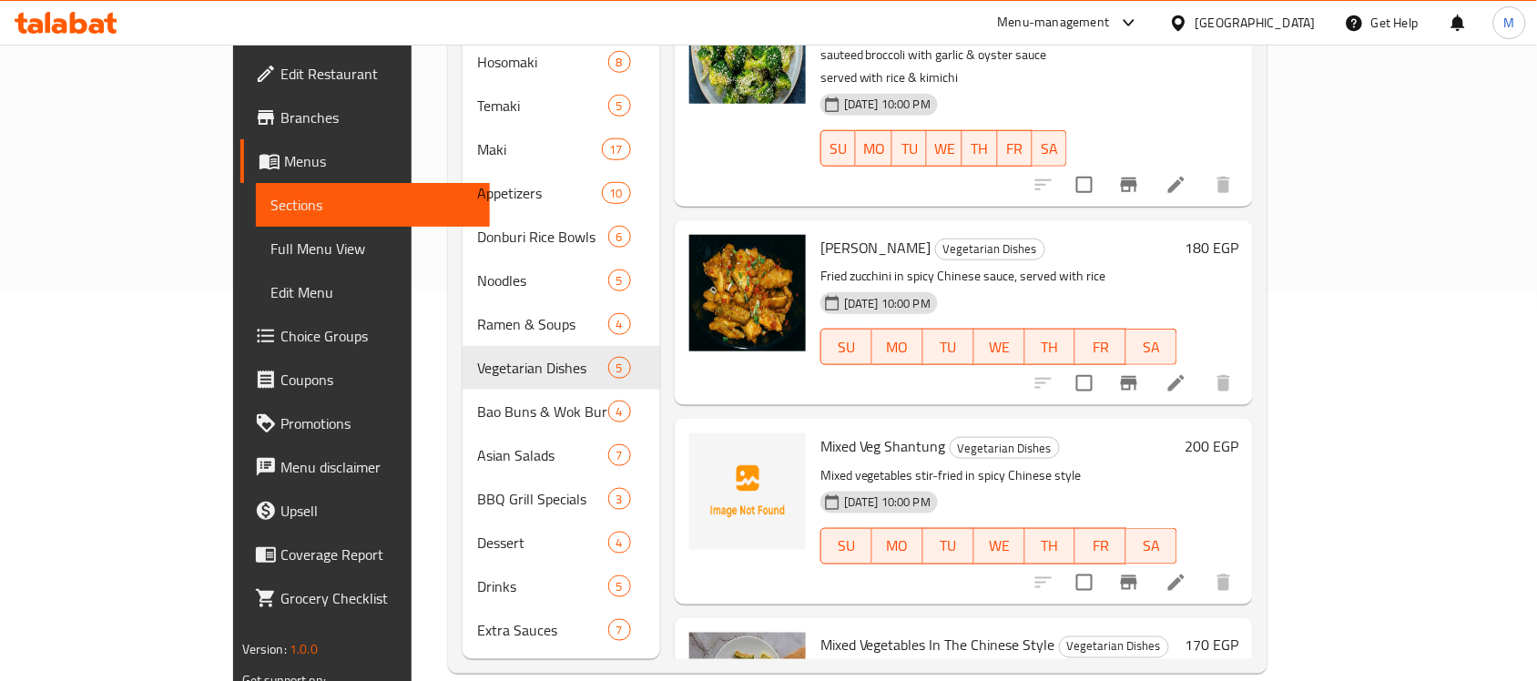
scroll to position [223, 0]
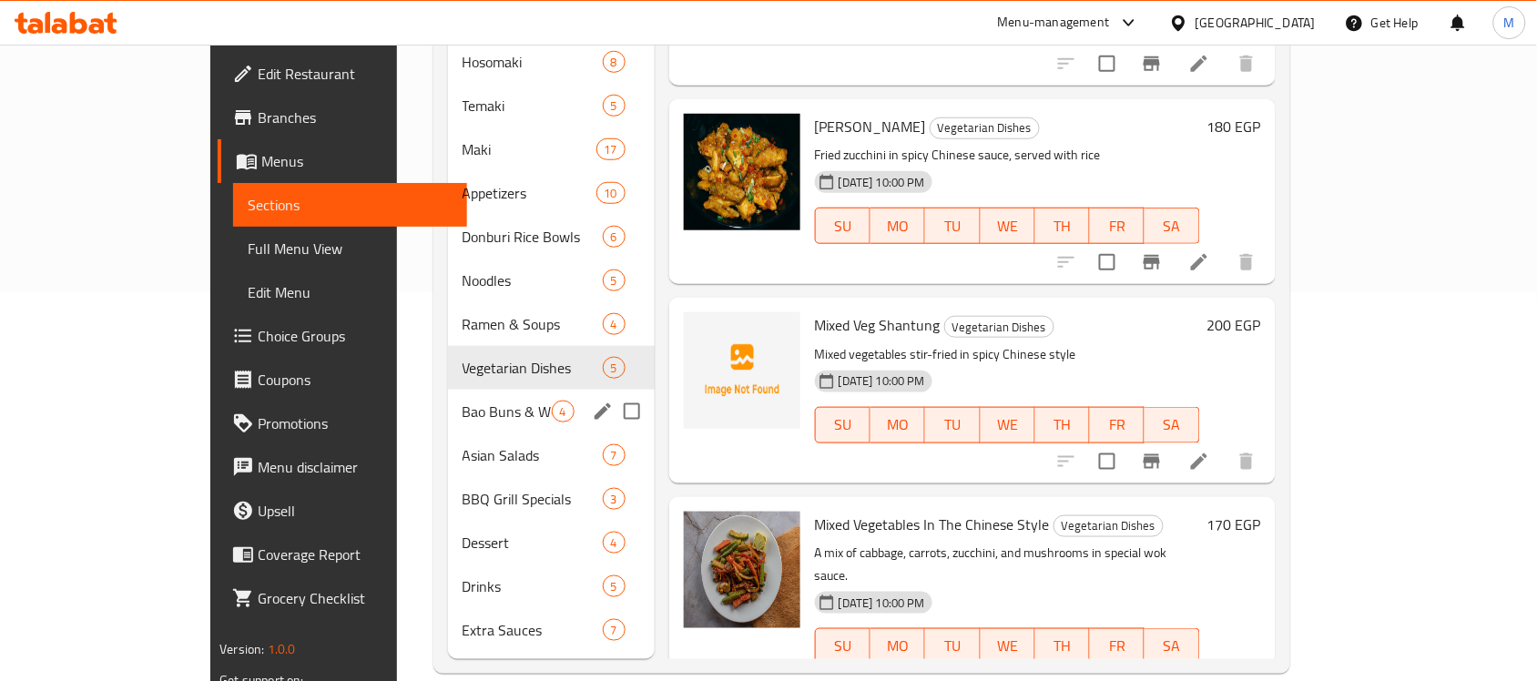
click at [448, 394] on div "Bao Buns & Wok Burger 4" at bounding box center [551, 412] width 207 height 44
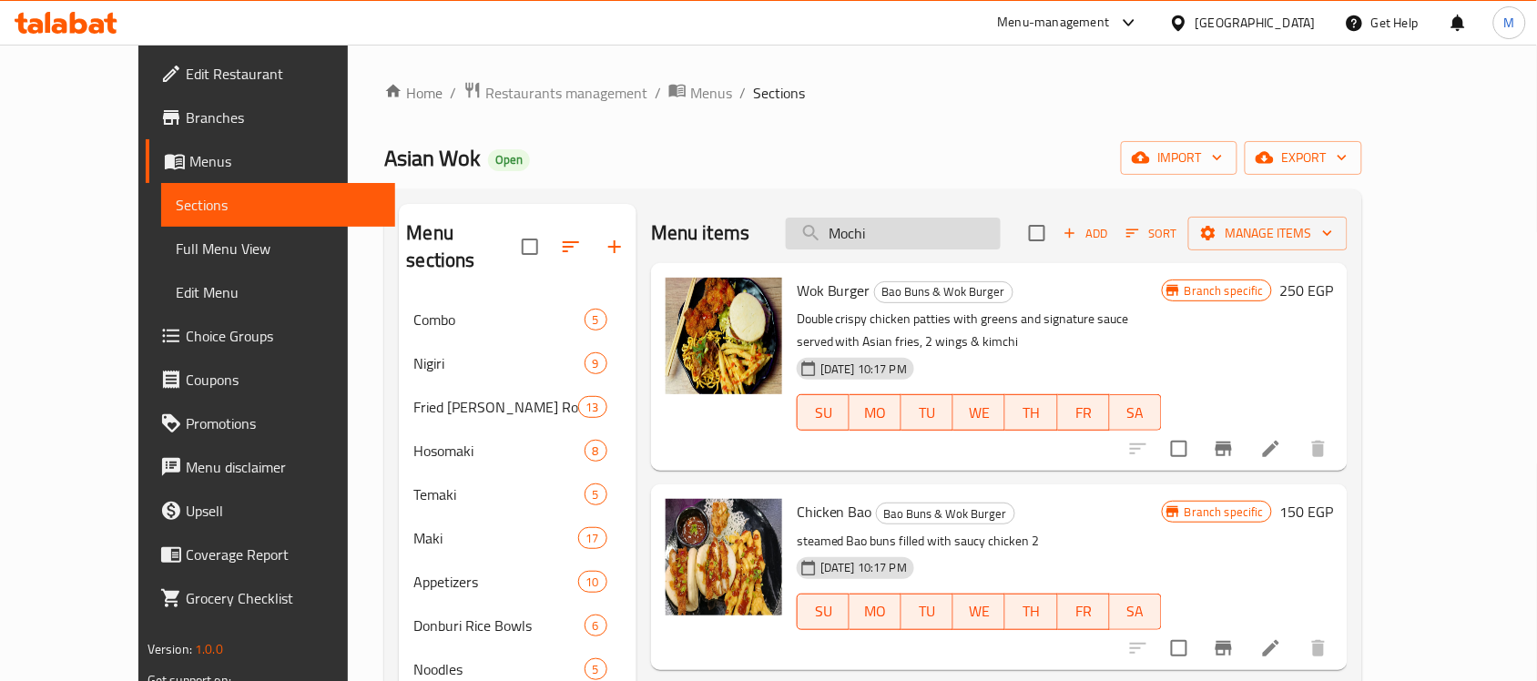
click at [974, 241] on input "Mochi" at bounding box center [893, 234] width 215 height 32
paste input "موشي"
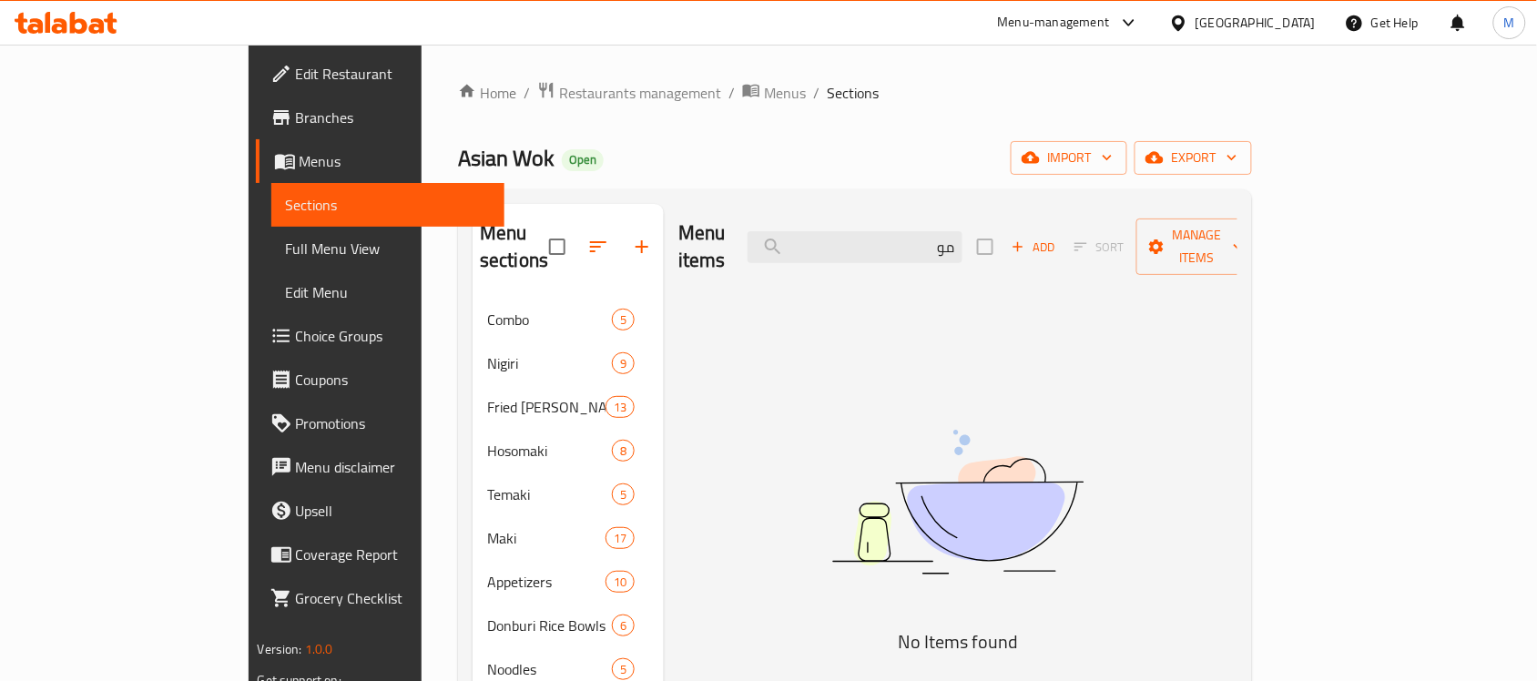
type input "م"
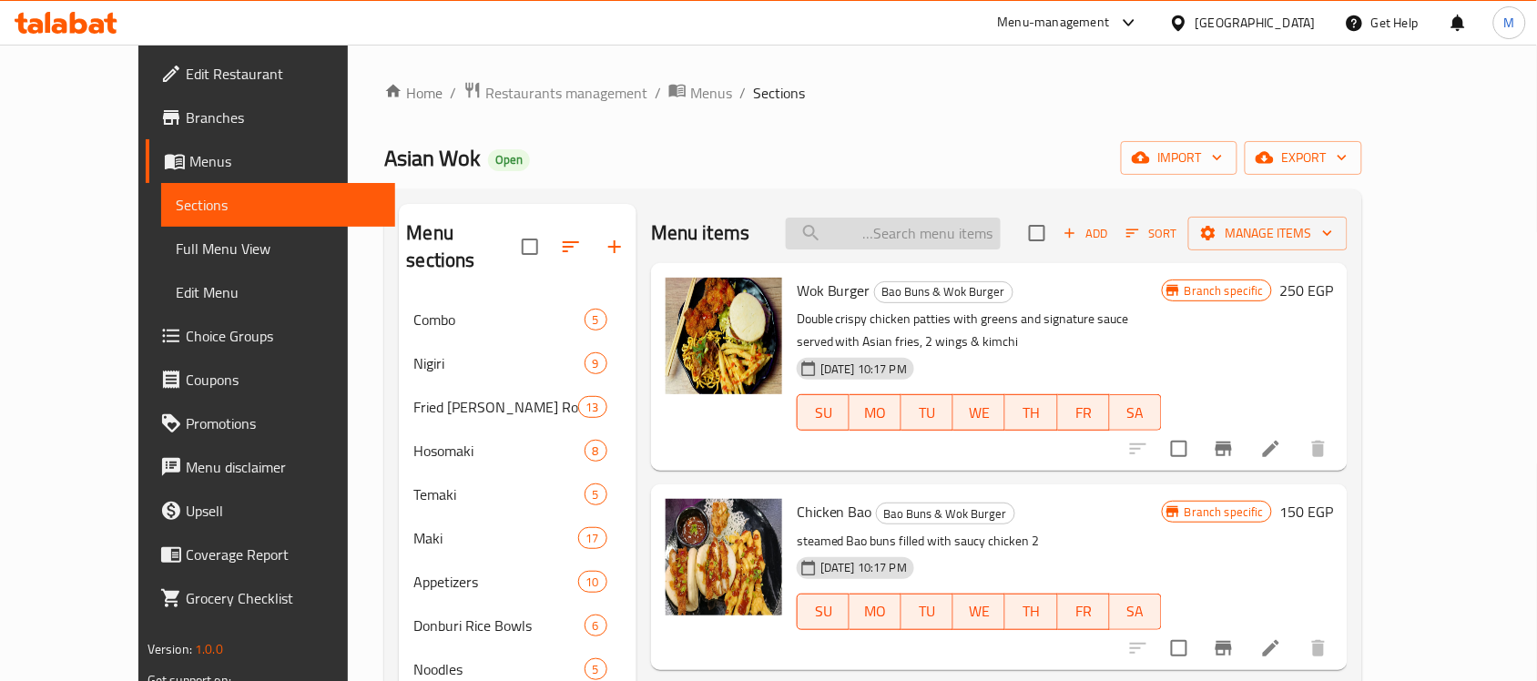
click at [879, 235] on input "search" at bounding box center [893, 234] width 215 height 32
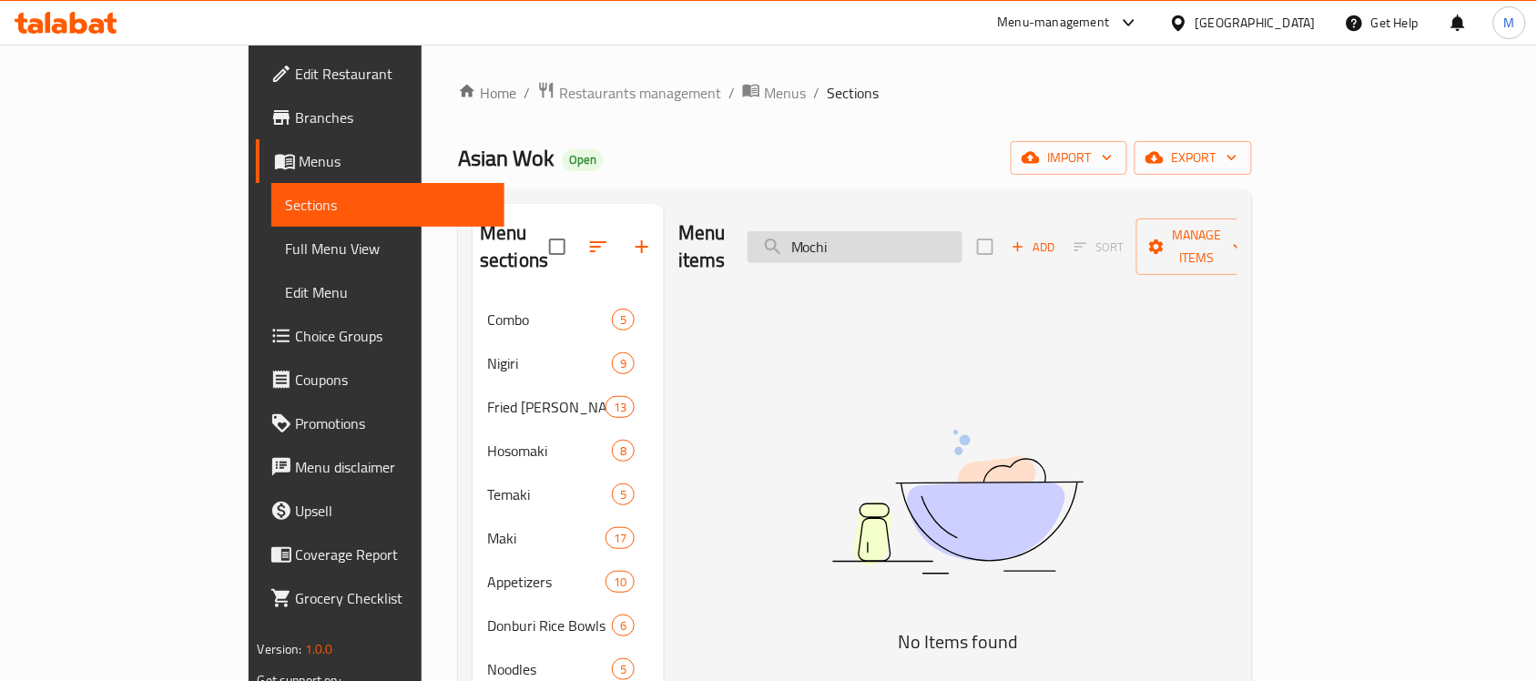
click at [962, 241] on input "Mochi" at bounding box center [854, 247] width 215 height 32
paste input "تشيكن سويت أند ساور مع نودل"
type input "تشيكن سويت أند ساور مع نودل"
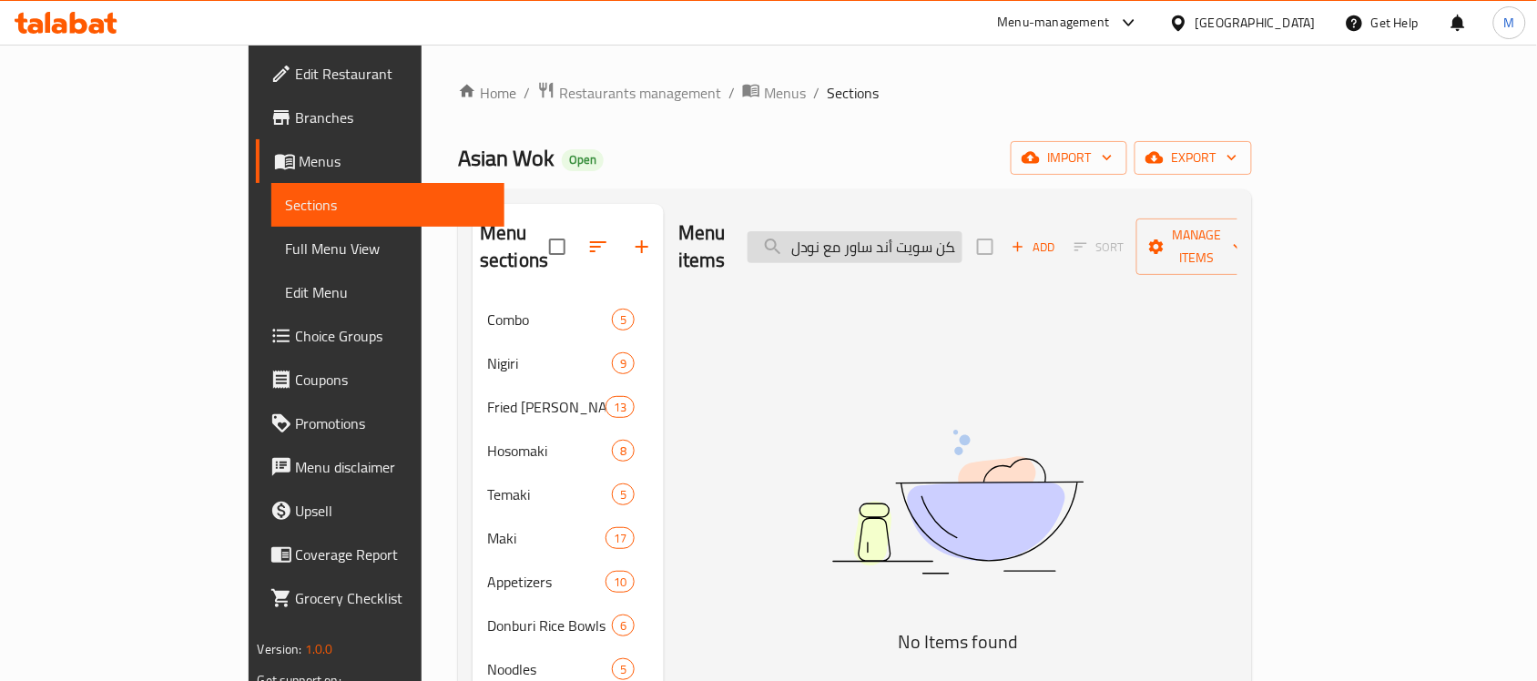
scroll to position [0, 24]
click at [949, 233] on input "تشيكن سويت أند ساور مع نودل" at bounding box center [854, 247] width 215 height 32
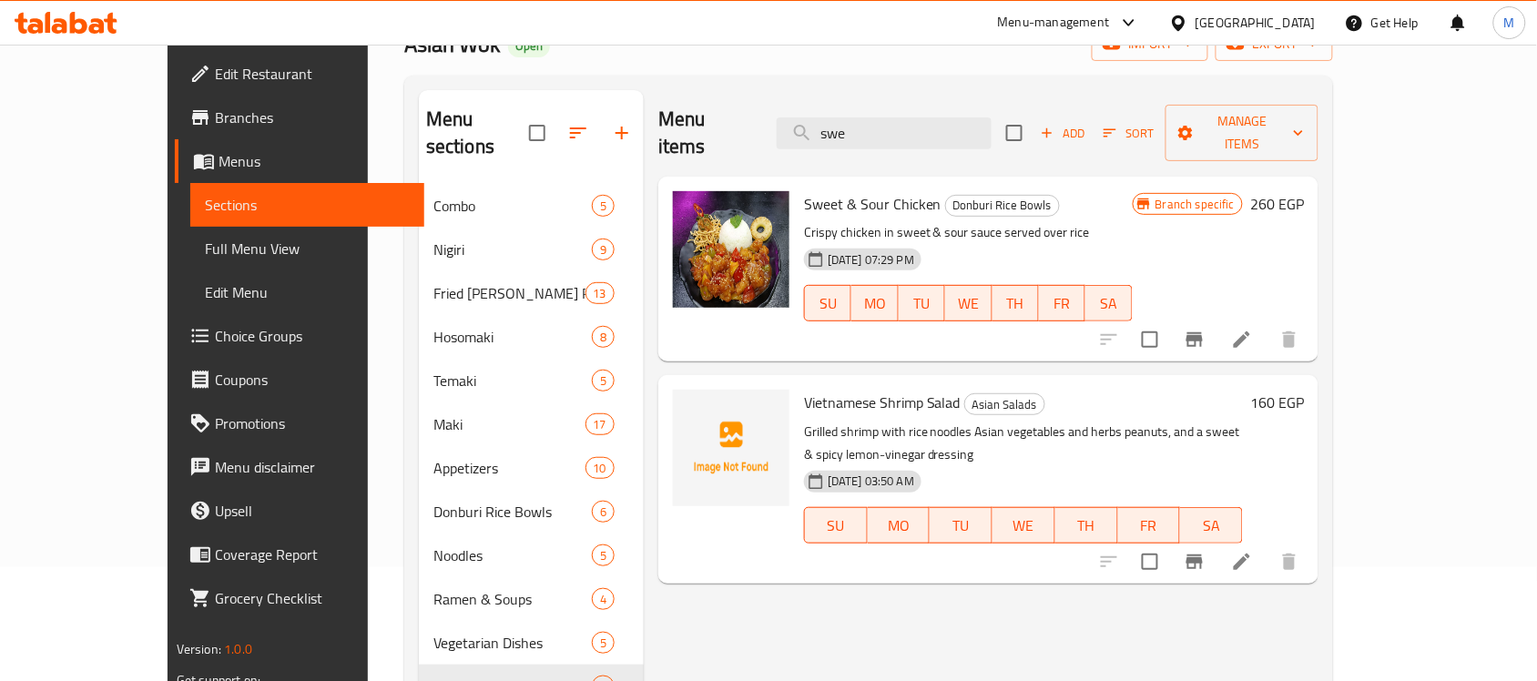
scroll to position [341, 0]
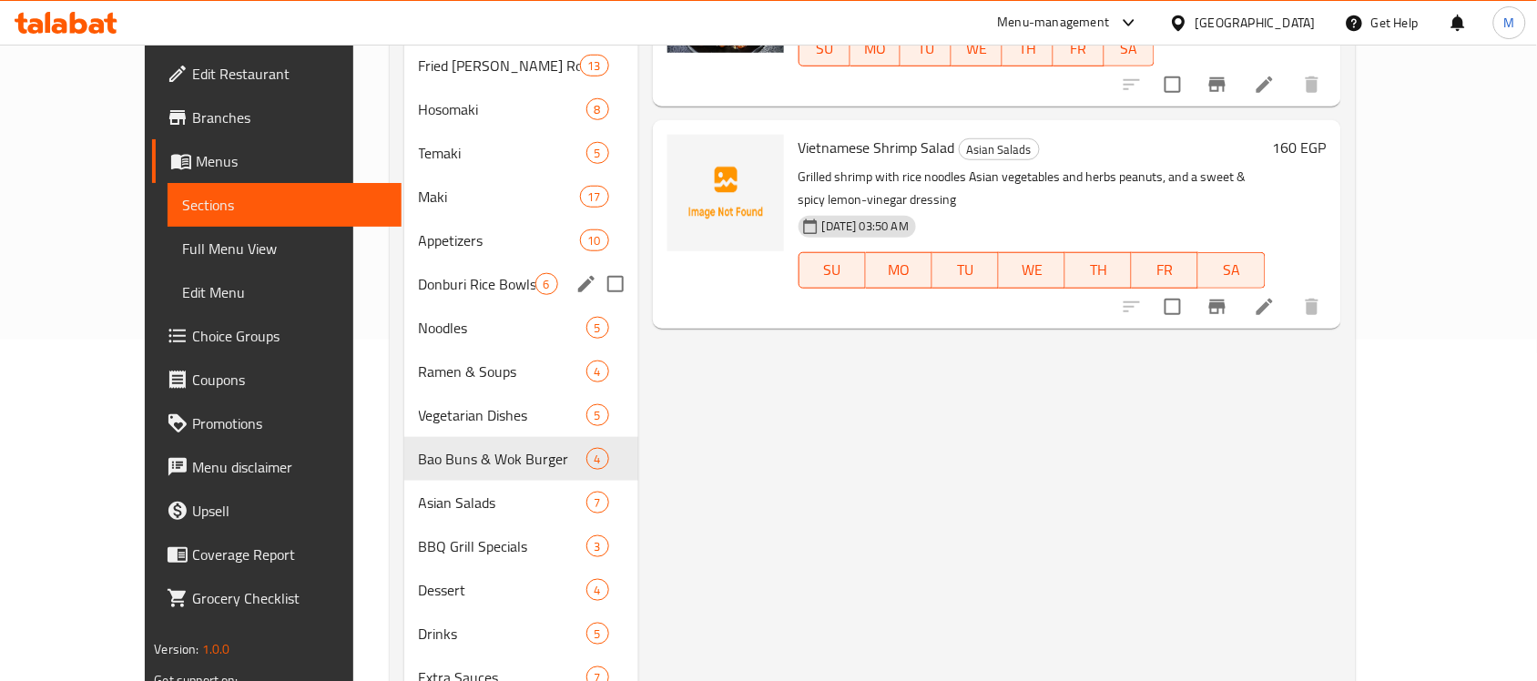
type input "swe"
click at [419, 273] on span "Donburi Rice Bowls" at bounding box center [477, 284] width 117 height 22
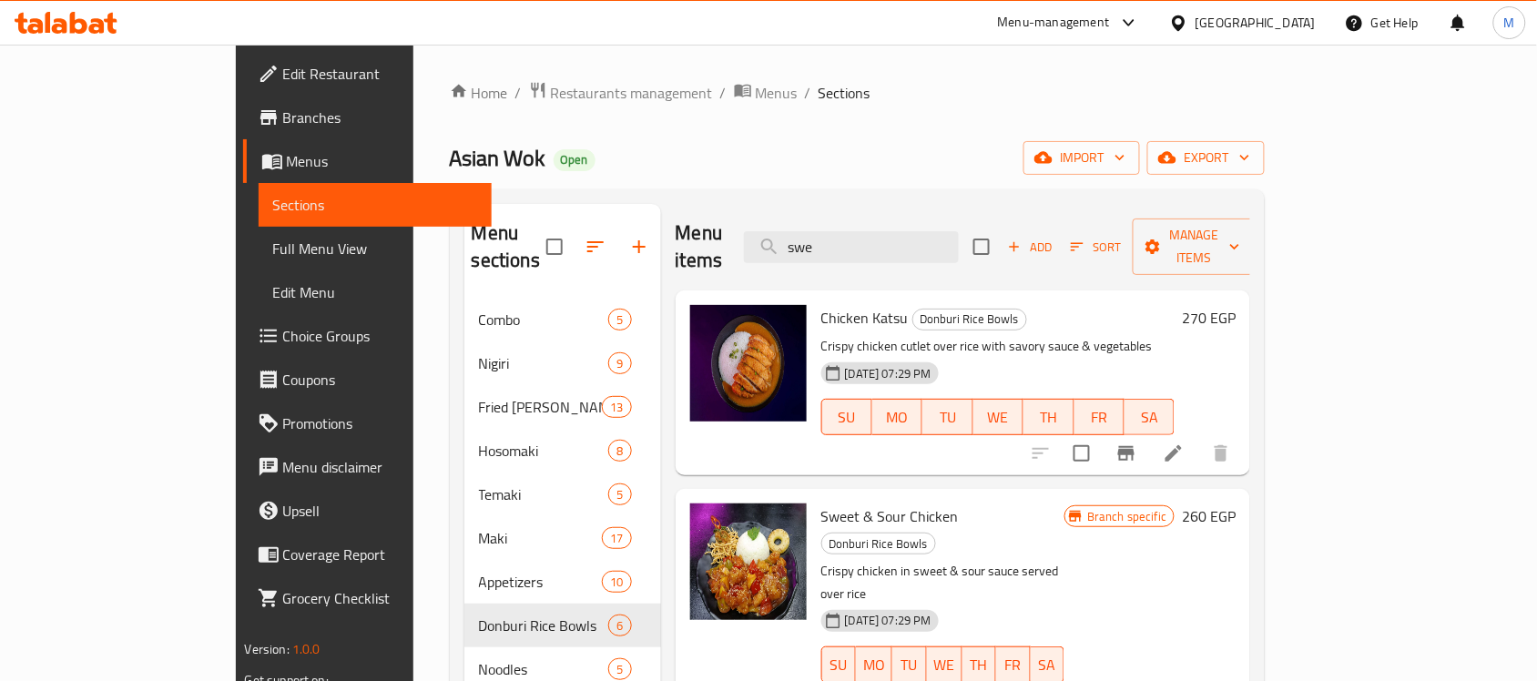
click at [1290, 25] on div "[GEOGRAPHIC_DATA]" at bounding box center [1255, 23] width 120 height 20
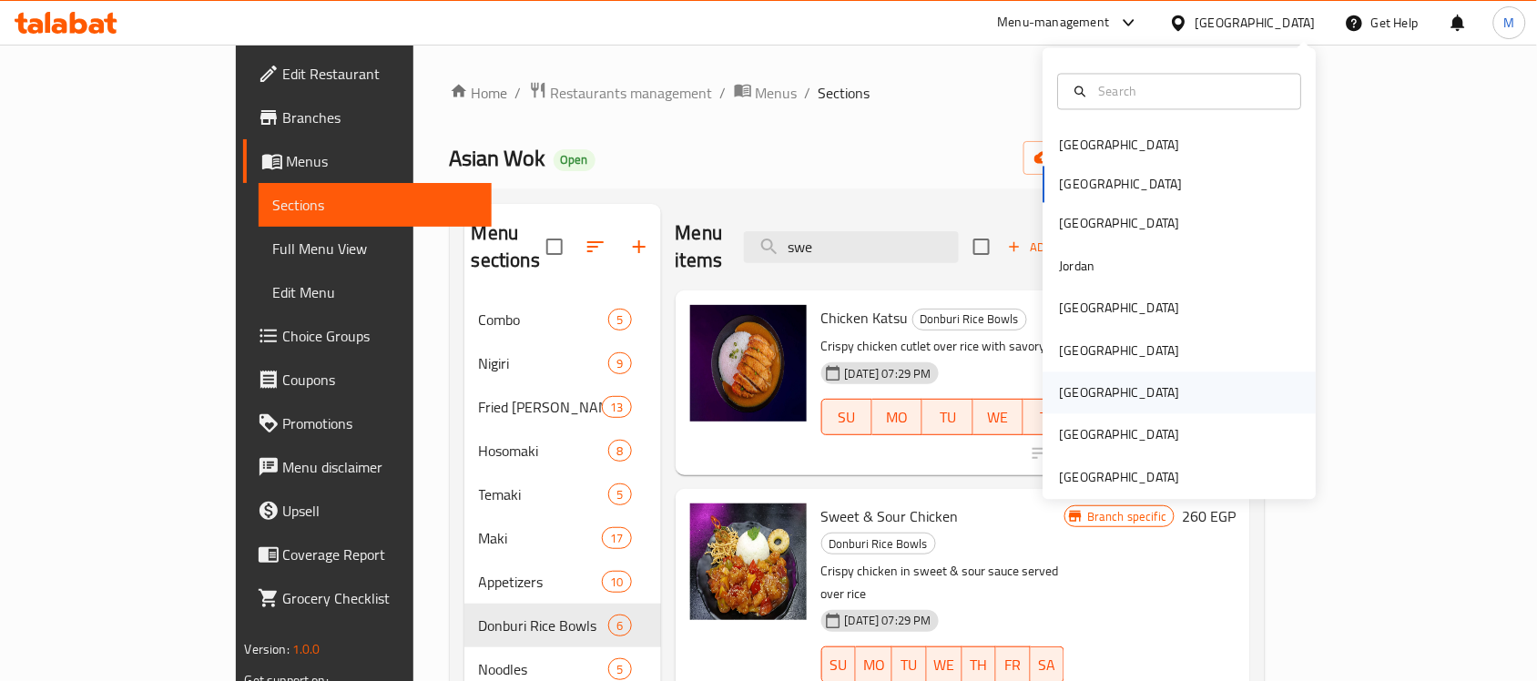
click at [1061, 396] on div "[GEOGRAPHIC_DATA]" at bounding box center [1120, 393] width 120 height 20
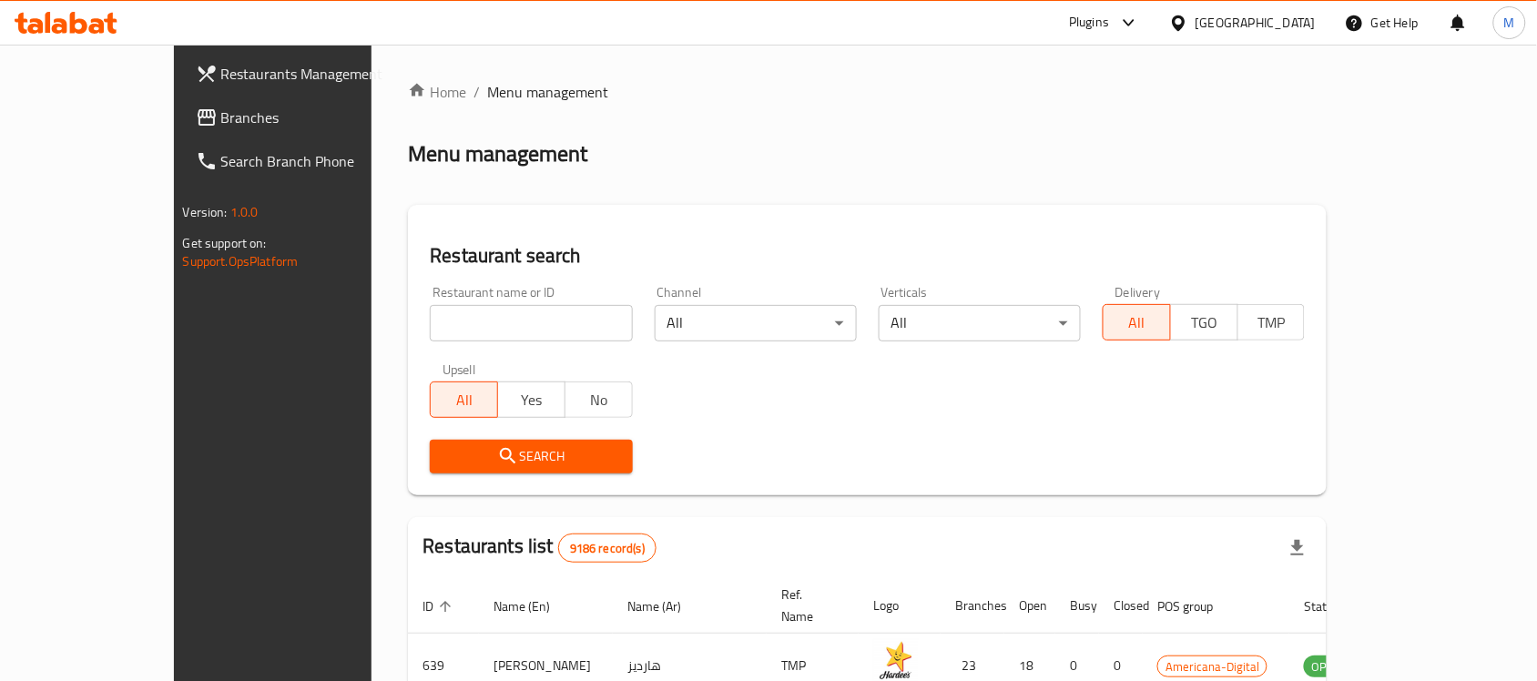
click at [221, 119] on span "Branches" at bounding box center [318, 118] width 195 height 22
